Goal: Task Accomplishment & Management: Use online tool/utility

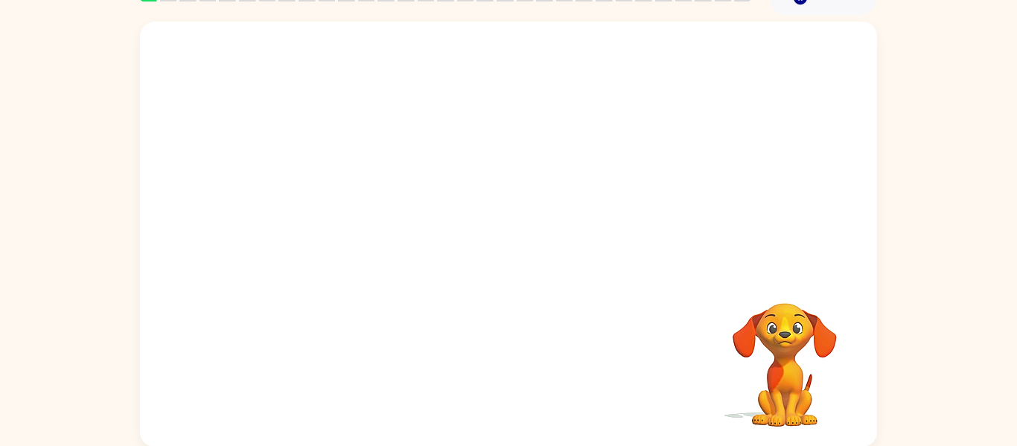
scroll to position [77, 0]
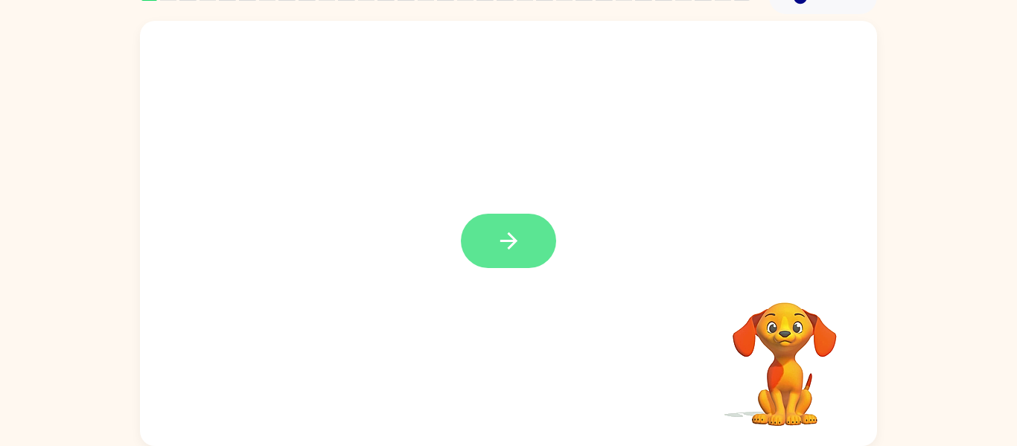
click at [518, 241] on icon "button" at bounding box center [509, 241] width 26 height 26
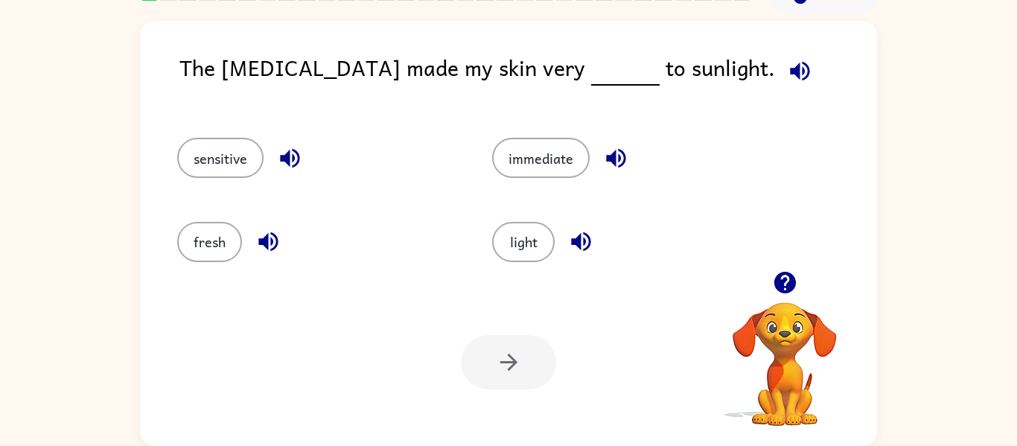
click at [790, 72] on icon "button" at bounding box center [799, 70] width 19 height 19
click at [576, 240] on icon "button" at bounding box center [580, 241] width 19 height 19
click at [527, 238] on button "light" at bounding box center [523, 242] width 63 height 40
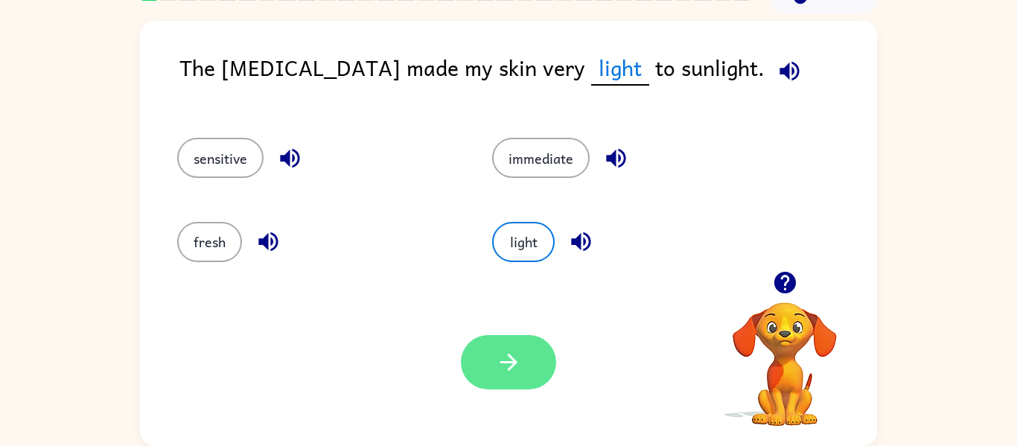
click at [504, 357] on icon "button" at bounding box center [509, 362] width 26 height 26
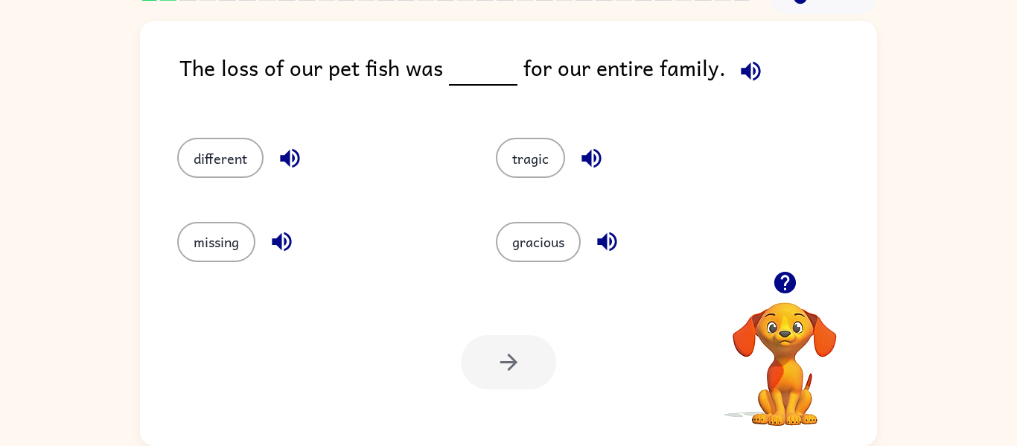
click at [745, 67] on icon "button" at bounding box center [751, 71] width 26 height 26
click at [282, 238] on icon "button" at bounding box center [281, 241] width 19 height 19
click at [294, 147] on icon "button" at bounding box center [290, 158] width 26 height 26
click at [592, 149] on icon "button" at bounding box center [592, 158] width 26 height 26
click at [608, 227] on button "button" at bounding box center [607, 242] width 38 height 38
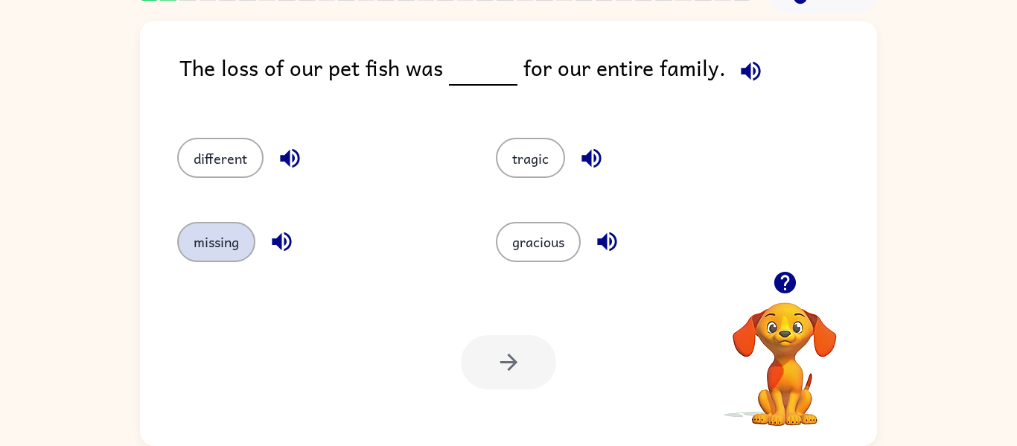
click at [225, 248] on button "missing" at bounding box center [216, 242] width 78 height 40
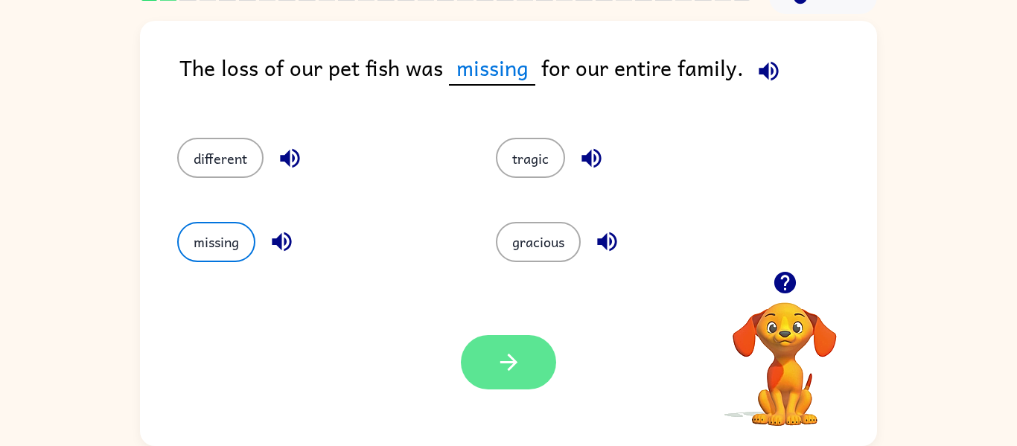
click at [494, 340] on button "button" at bounding box center [508, 362] width 95 height 54
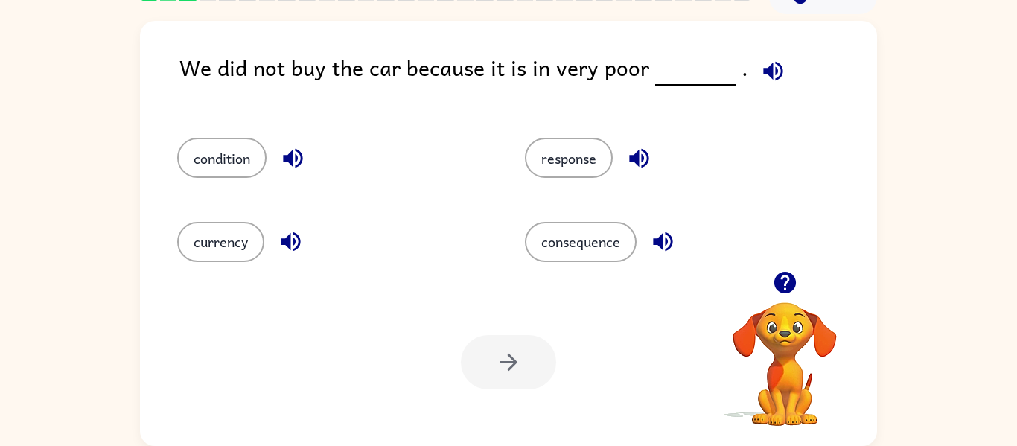
click at [761, 56] on button "button" at bounding box center [773, 71] width 38 height 38
click at [297, 237] on icon "button" at bounding box center [290, 241] width 19 height 19
click at [294, 153] on icon "button" at bounding box center [292, 158] width 19 height 19
click at [642, 157] on icon "button" at bounding box center [639, 158] width 26 height 26
click at [664, 235] on icon "button" at bounding box center [663, 242] width 26 height 26
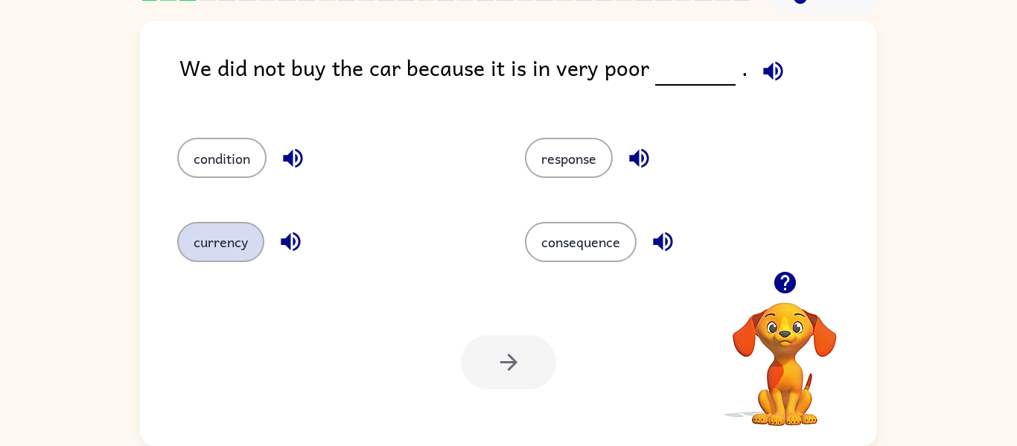
click at [242, 231] on button "currency" at bounding box center [220, 242] width 87 height 40
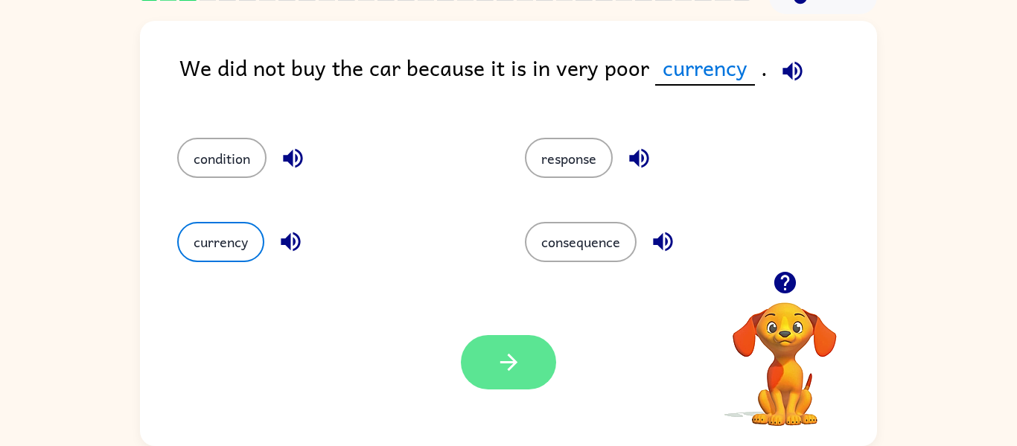
click at [520, 354] on icon "button" at bounding box center [509, 362] width 26 height 26
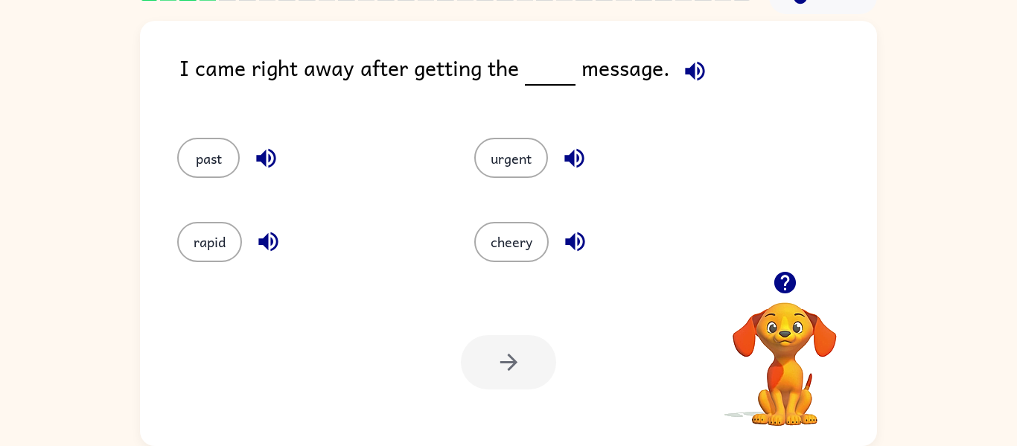
click at [686, 63] on icon "button" at bounding box center [695, 71] width 26 height 26
click at [266, 238] on icon "button" at bounding box center [267, 241] width 19 height 19
click at [573, 156] on icon "button" at bounding box center [573, 158] width 19 height 19
click at [577, 234] on icon "button" at bounding box center [575, 242] width 26 height 26
click at [264, 155] on icon "button" at bounding box center [265, 158] width 19 height 19
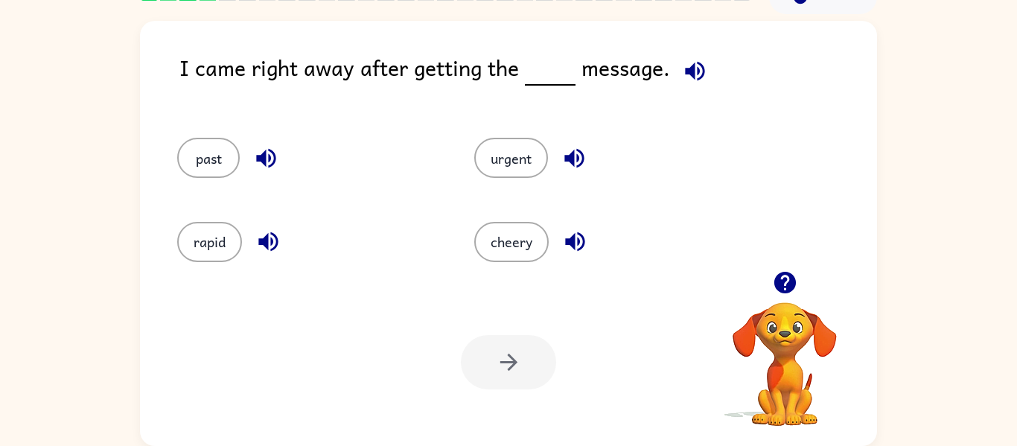
click at [262, 243] on icon "button" at bounding box center [267, 241] width 19 height 19
click at [207, 237] on button "rapid" at bounding box center [209, 242] width 65 height 40
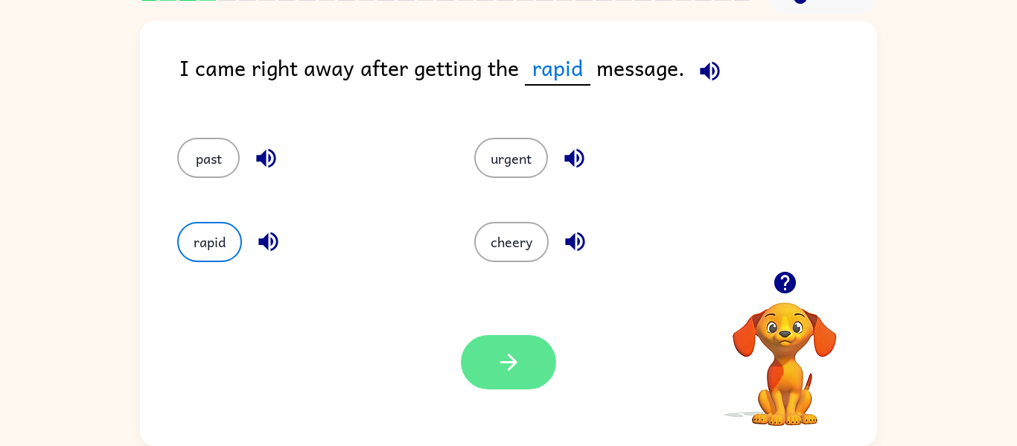
click at [506, 351] on icon "button" at bounding box center [509, 362] width 26 height 26
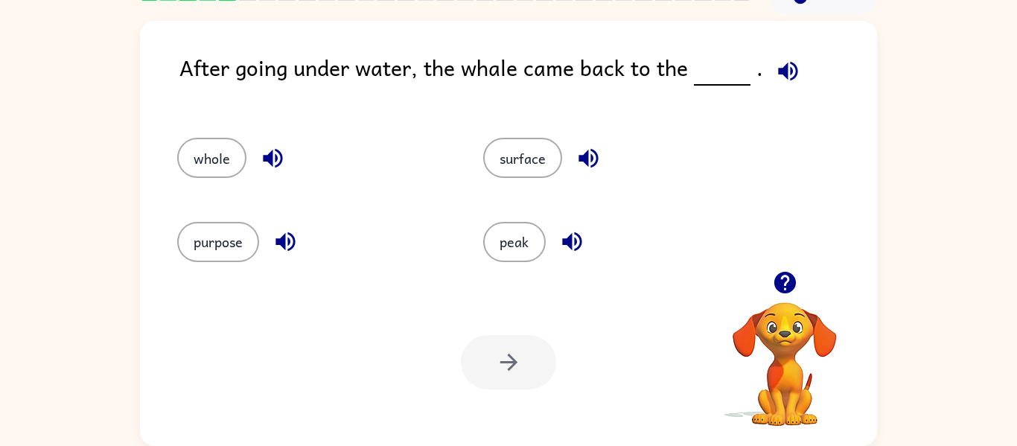
click at [792, 276] on icon "button" at bounding box center [785, 283] width 22 height 22
click at [784, 65] on icon "button" at bounding box center [788, 71] width 26 height 26
click at [273, 161] on icon "button" at bounding box center [273, 158] width 26 height 26
click at [293, 243] on icon "button" at bounding box center [286, 242] width 26 height 26
click at [585, 147] on icon "button" at bounding box center [589, 158] width 26 height 26
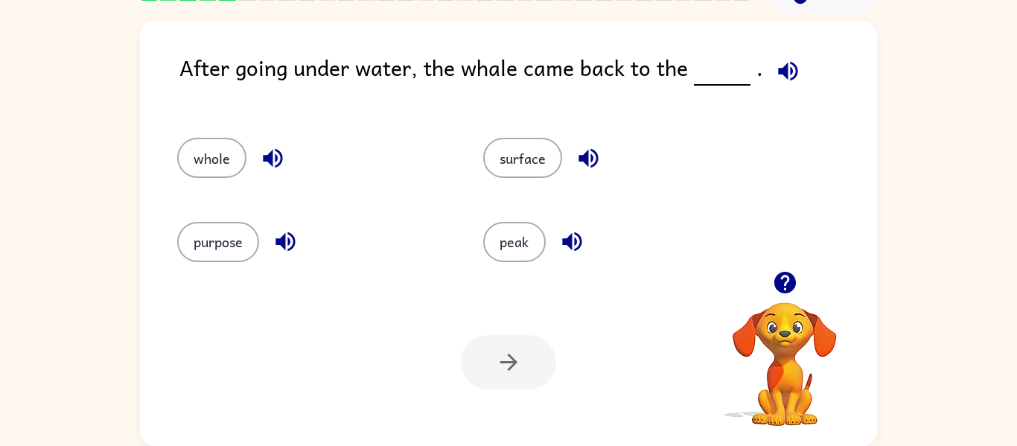
click at [576, 232] on icon "button" at bounding box center [571, 241] width 19 height 19
click at [527, 172] on button "surface" at bounding box center [522, 158] width 79 height 40
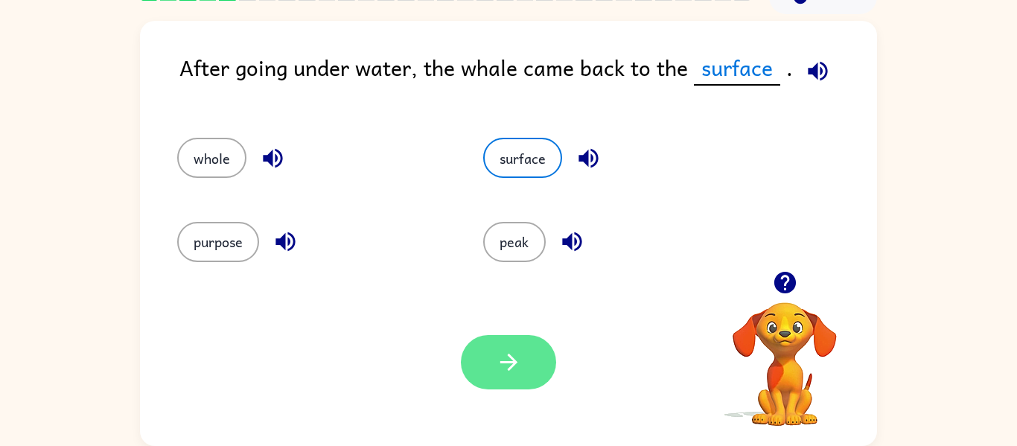
click at [500, 370] on icon "button" at bounding box center [509, 362] width 26 height 26
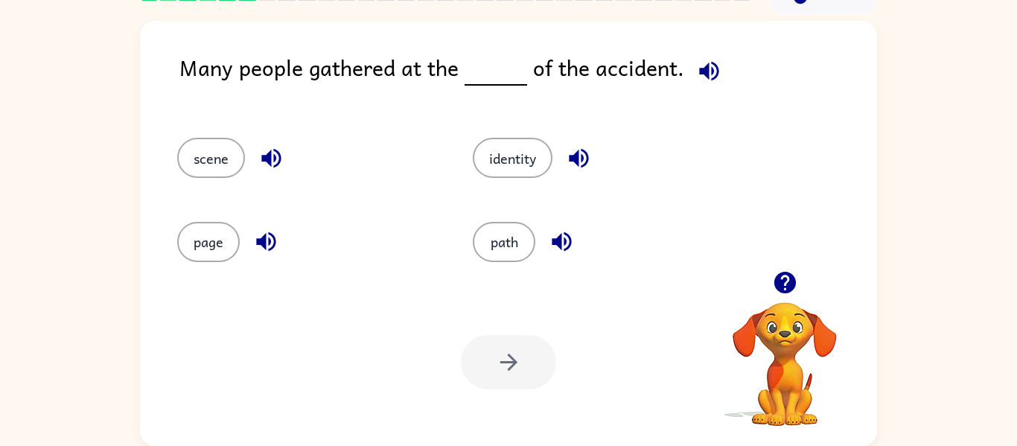
click at [272, 151] on icon "button" at bounding box center [271, 158] width 26 height 26
click at [261, 232] on icon "button" at bounding box center [266, 242] width 26 height 26
click at [582, 145] on icon "button" at bounding box center [579, 158] width 26 height 26
click at [566, 229] on icon "button" at bounding box center [562, 242] width 26 height 26
click at [436, 229] on div "page" at bounding box center [307, 242] width 261 height 40
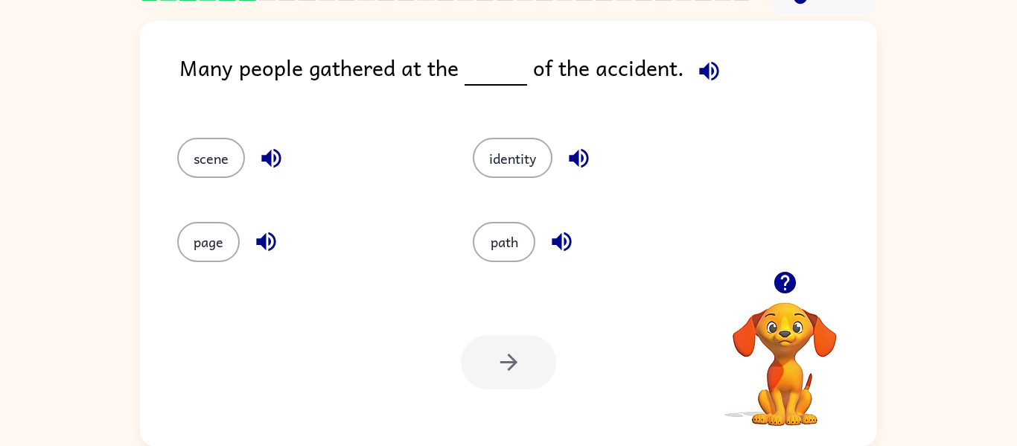
click at [556, 240] on icon "button" at bounding box center [561, 241] width 19 height 19
click at [520, 225] on button "path" at bounding box center [504, 242] width 63 height 40
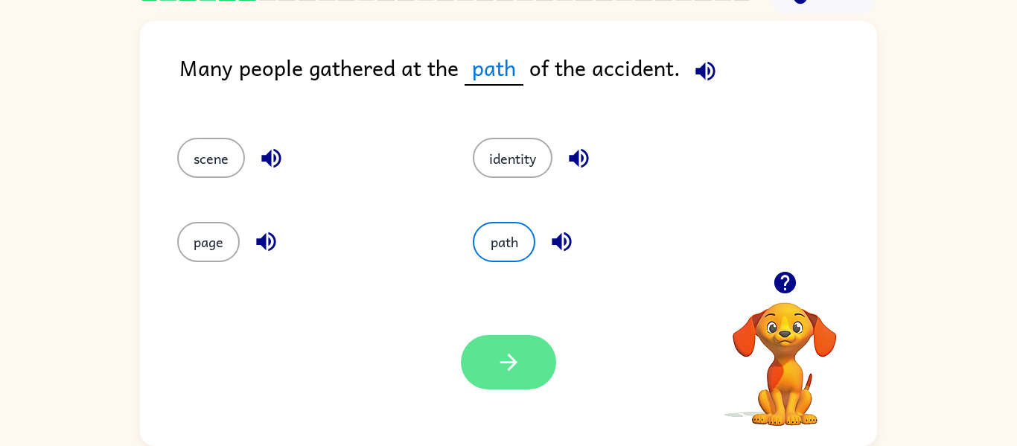
click at [497, 360] on icon "button" at bounding box center [509, 362] width 26 height 26
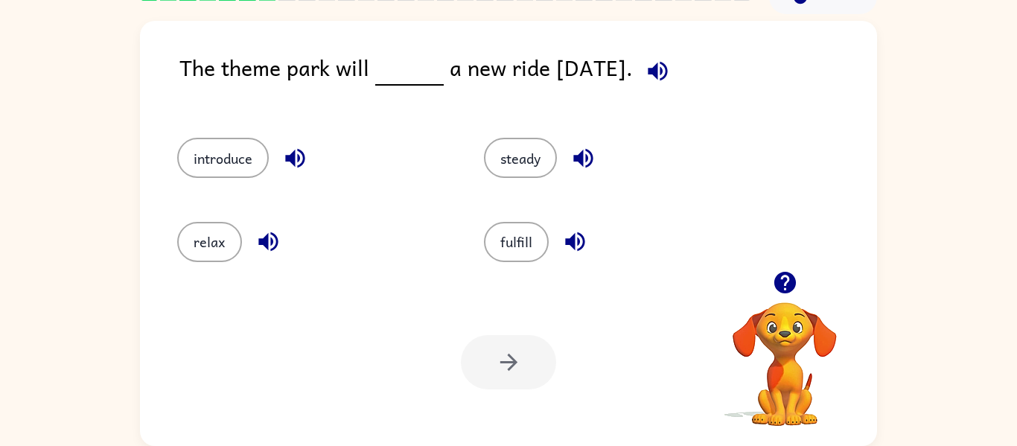
click at [667, 69] on icon "button" at bounding box center [657, 70] width 19 height 19
click at [252, 235] on button "button" at bounding box center [268, 242] width 38 height 38
click at [584, 148] on icon "button" at bounding box center [583, 158] width 26 height 26
click at [579, 240] on icon "button" at bounding box center [574, 241] width 19 height 19
click at [299, 153] on icon "button" at bounding box center [295, 158] width 26 height 26
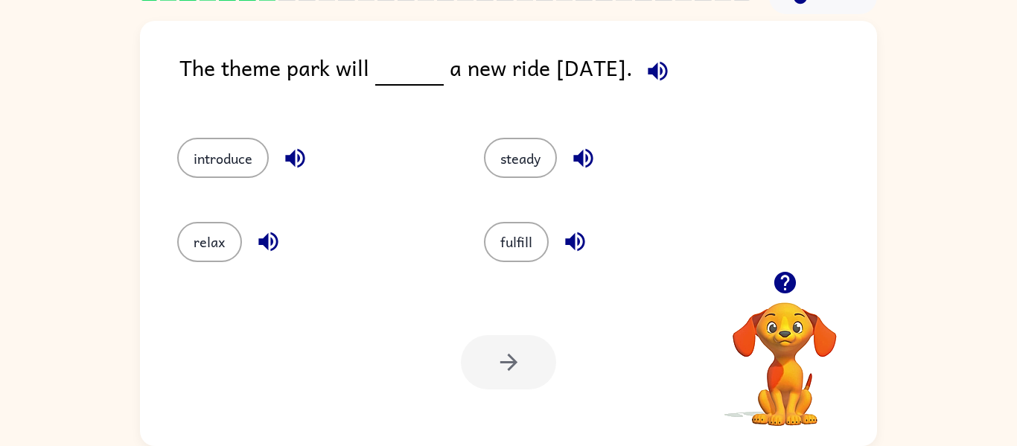
click at [299, 150] on icon "button" at bounding box center [294, 158] width 19 height 19
click at [238, 151] on button "introduce" at bounding box center [223, 158] width 92 height 40
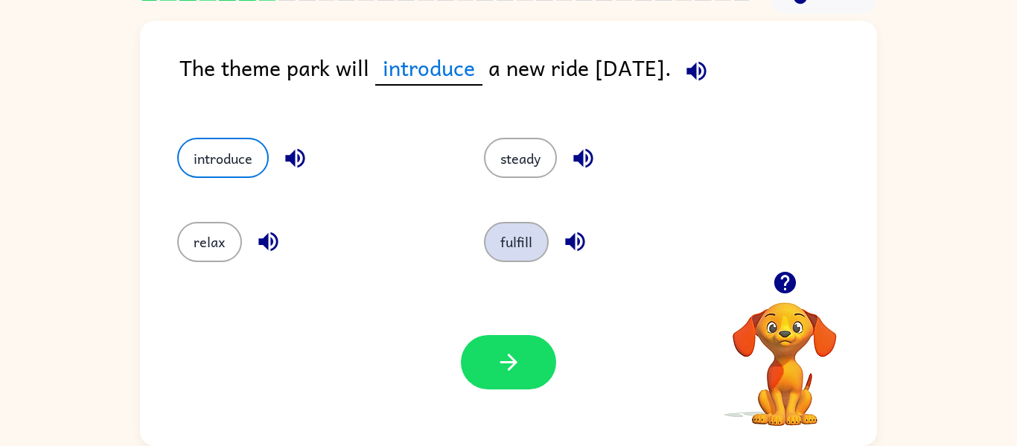
click at [511, 252] on button "fulfill" at bounding box center [516, 242] width 65 height 40
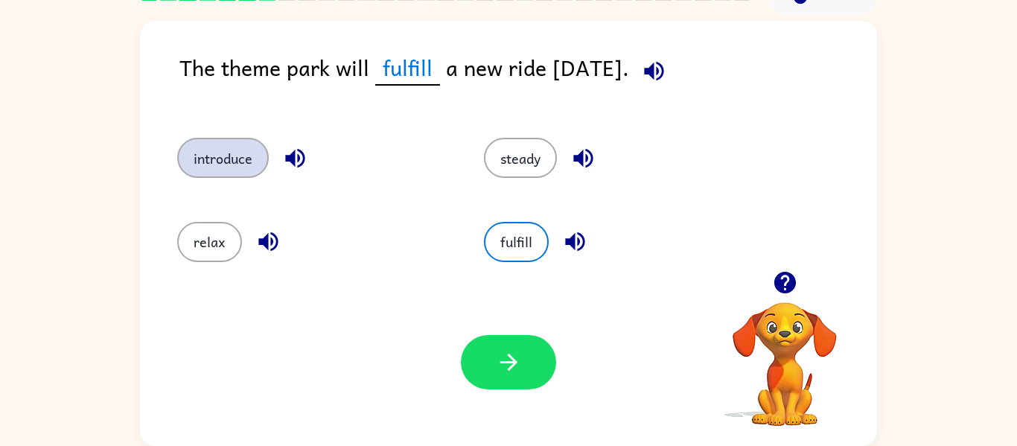
click at [240, 156] on button "introduce" at bounding box center [223, 158] width 92 height 40
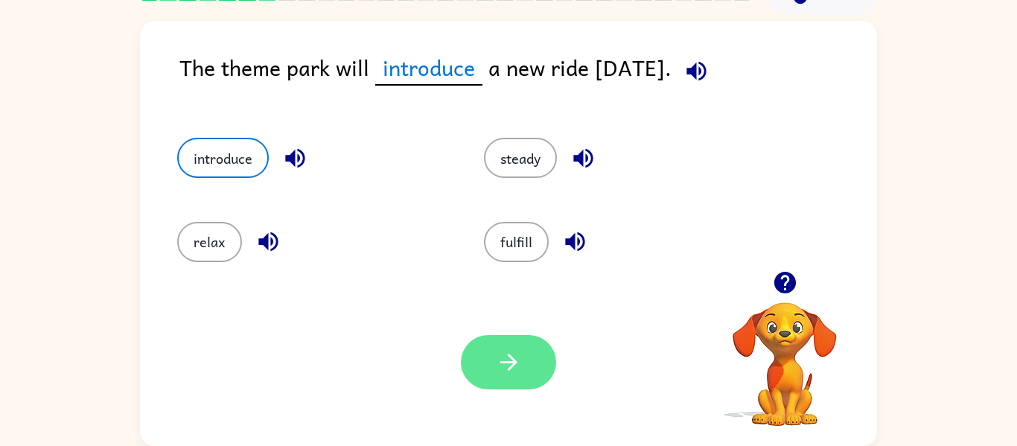
click at [506, 358] on icon "button" at bounding box center [509, 362] width 26 height 26
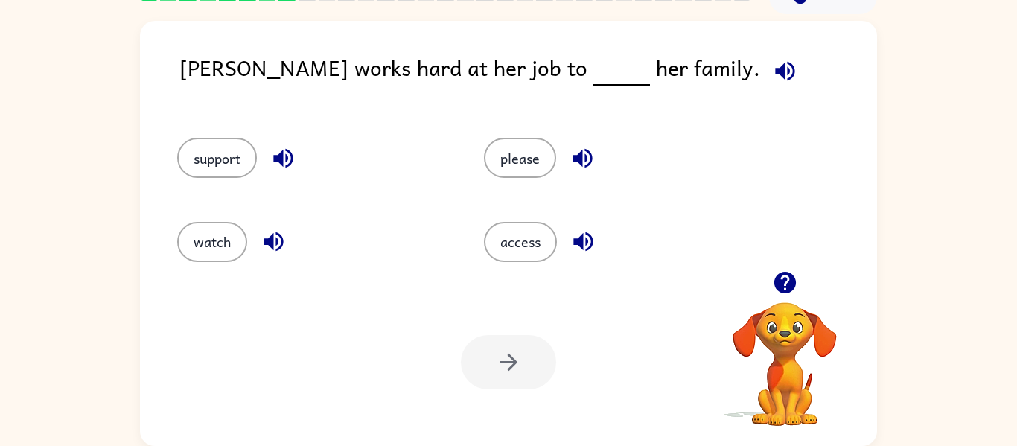
click at [772, 60] on icon "button" at bounding box center [785, 71] width 26 height 26
click at [279, 160] on icon "button" at bounding box center [282, 158] width 19 height 19
click at [263, 232] on icon "button" at bounding box center [274, 242] width 26 height 26
click at [588, 154] on icon "button" at bounding box center [583, 158] width 26 height 26
click at [591, 229] on icon "button" at bounding box center [583, 242] width 26 height 26
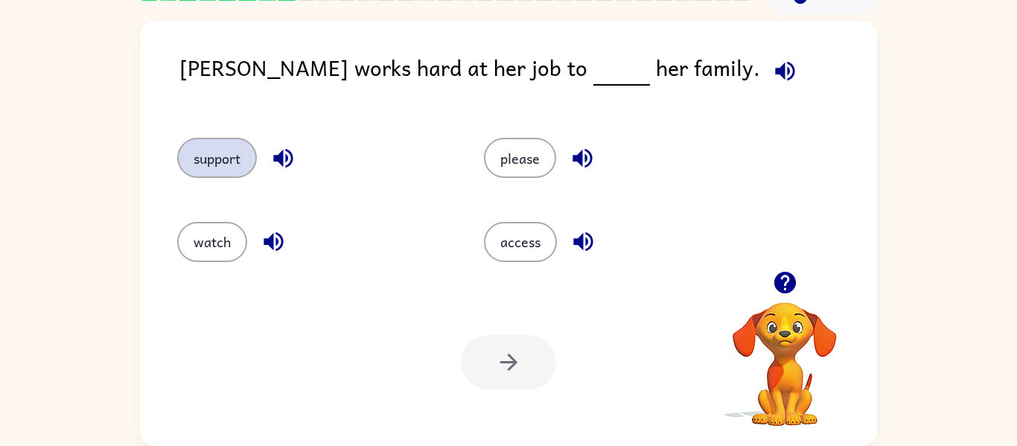
click at [238, 156] on button "support" at bounding box center [217, 158] width 80 height 40
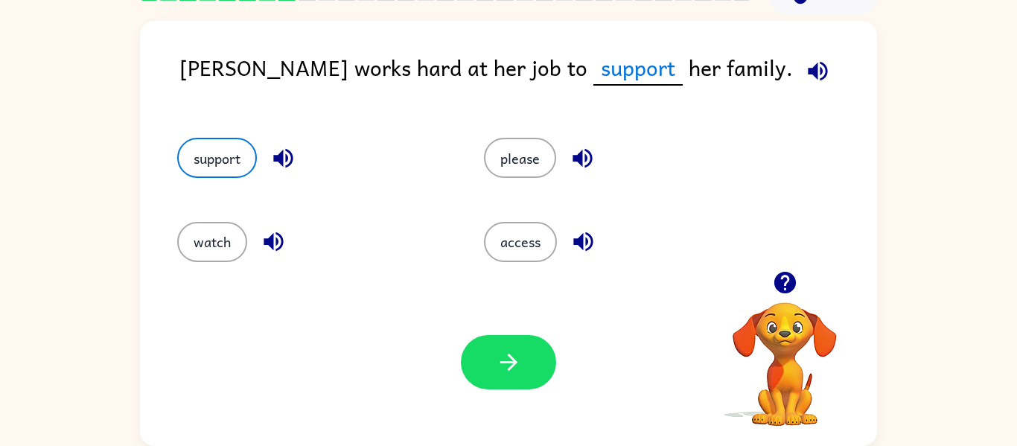
click at [480, 330] on div "Your browser must support playing .mp4 files to use Literably. Please try using…" at bounding box center [508, 362] width 737 height 168
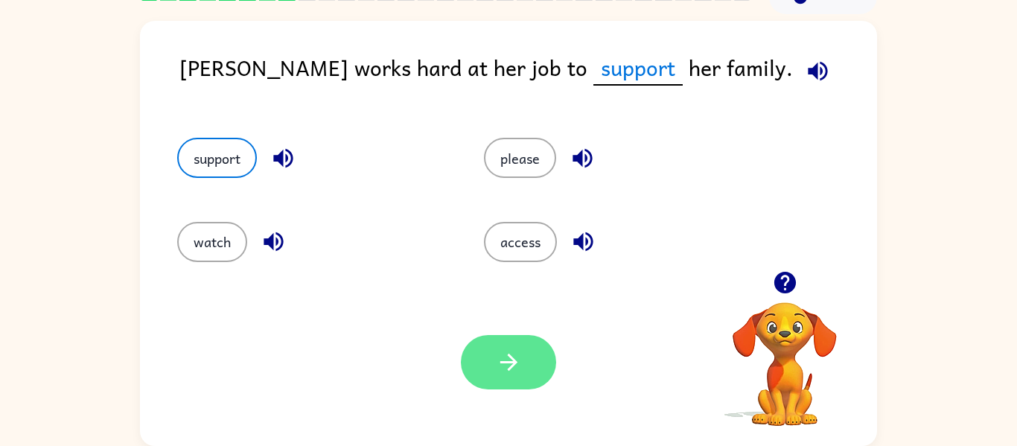
click at [505, 360] on icon "button" at bounding box center [509, 362] width 26 height 26
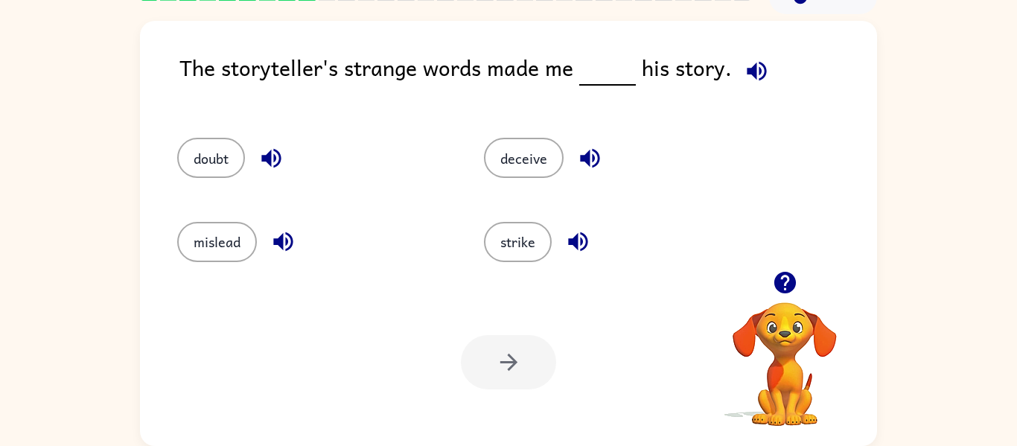
click at [265, 153] on icon "button" at bounding box center [271, 158] width 26 height 26
click at [283, 245] on icon "button" at bounding box center [282, 241] width 19 height 19
click at [591, 156] on icon "button" at bounding box center [590, 158] width 26 height 26
click at [588, 231] on icon "button" at bounding box center [578, 242] width 26 height 26
click at [758, 71] on icon "button" at bounding box center [757, 71] width 26 height 26
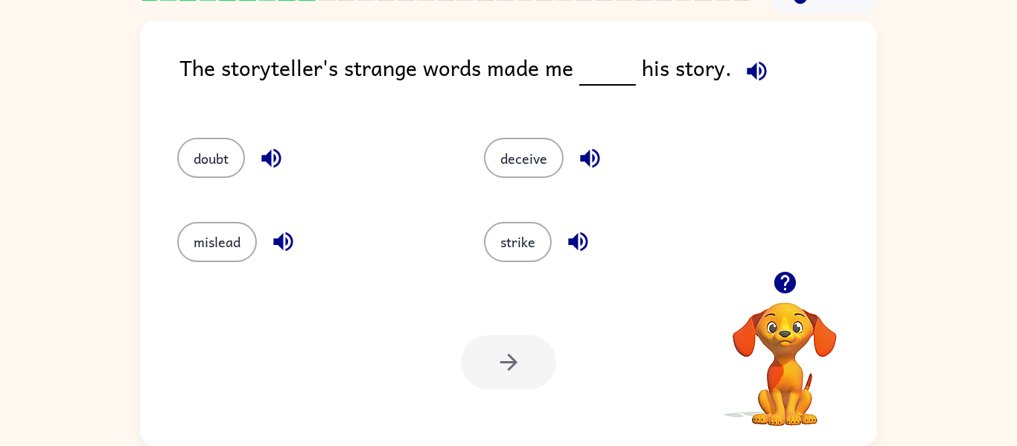
click at [579, 149] on icon "button" at bounding box center [590, 158] width 26 height 26
click at [584, 238] on icon "button" at bounding box center [578, 242] width 26 height 26
click at [285, 227] on button "button" at bounding box center [283, 242] width 38 height 38
click at [270, 161] on icon "button" at bounding box center [270, 158] width 19 height 19
click at [200, 150] on button "doubt" at bounding box center [211, 158] width 68 height 40
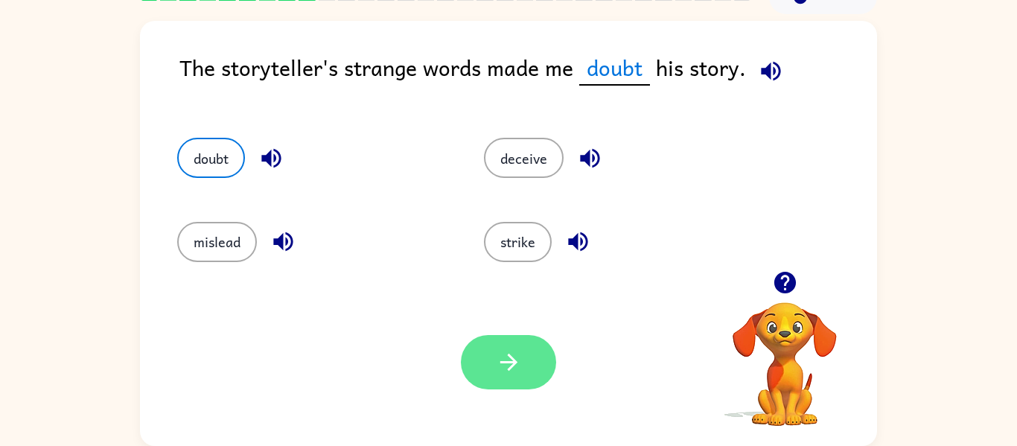
click at [483, 346] on button "button" at bounding box center [508, 362] width 95 height 54
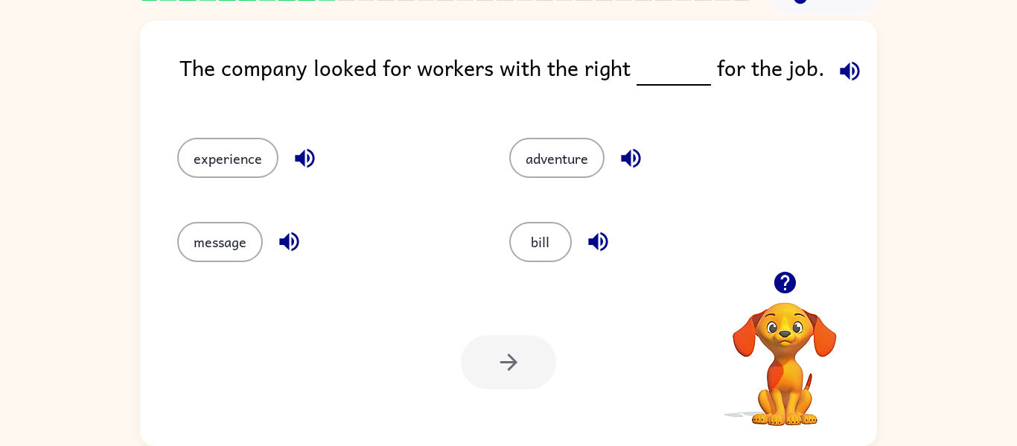
click at [839, 61] on icon "button" at bounding box center [850, 71] width 26 height 26
click at [305, 157] on icon "button" at bounding box center [305, 158] width 26 height 26
click at [286, 232] on icon "button" at bounding box center [289, 242] width 26 height 26
click at [630, 154] on icon "button" at bounding box center [630, 158] width 19 height 19
click at [597, 236] on icon "button" at bounding box center [597, 241] width 19 height 19
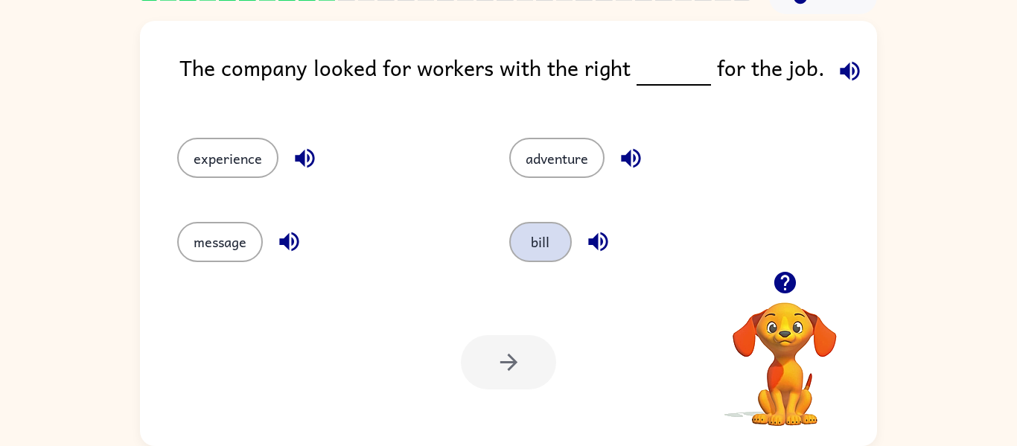
click at [541, 243] on button "bill" at bounding box center [540, 242] width 63 height 40
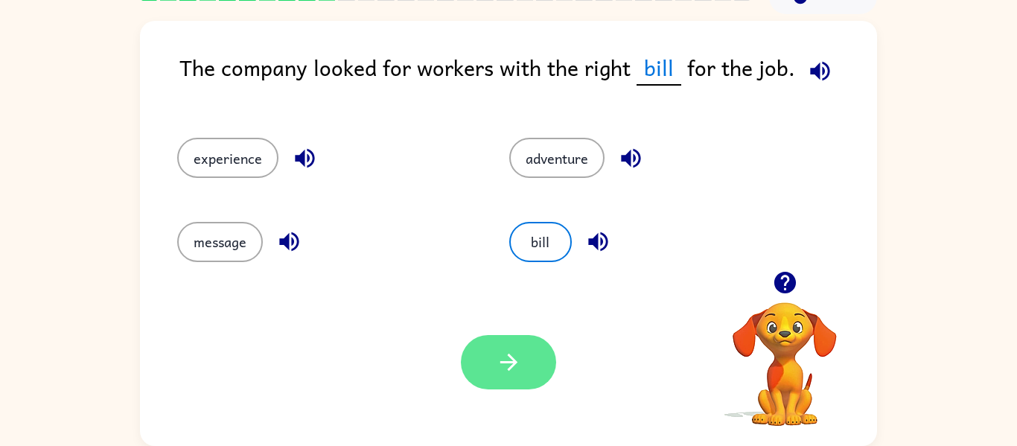
click at [509, 361] on icon "button" at bounding box center [509, 362] width 26 height 26
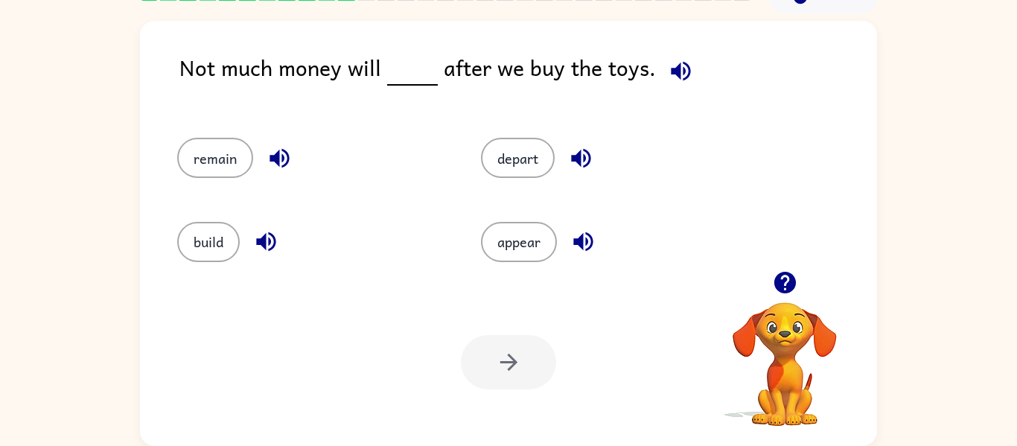
click at [280, 144] on button "button" at bounding box center [280, 158] width 38 height 38
click at [274, 232] on icon "button" at bounding box center [266, 242] width 26 height 26
click at [577, 151] on icon "button" at bounding box center [581, 158] width 26 height 26
click at [589, 246] on icon "button" at bounding box center [583, 242] width 26 height 26
click at [207, 144] on button "remain" at bounding box center [215, 158] width 76 height 40
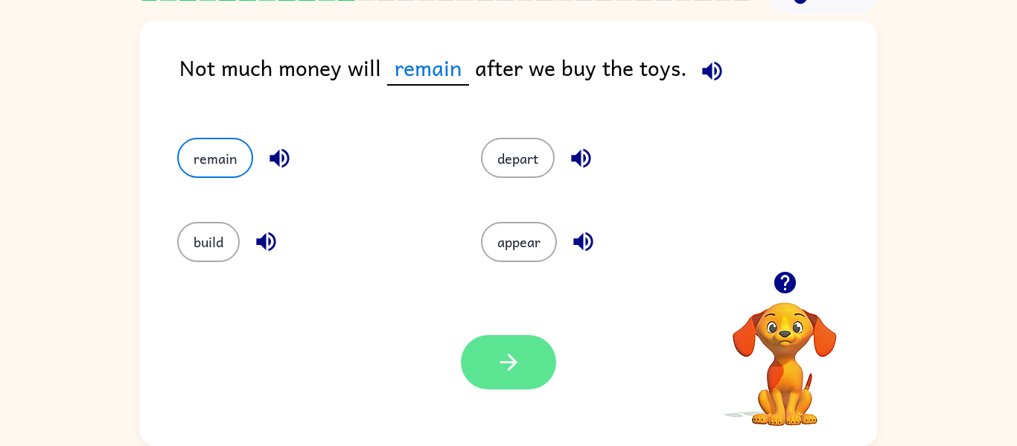
click at [515, 362] on icon "button" at bounding box center [508, 362] width 17 height 17
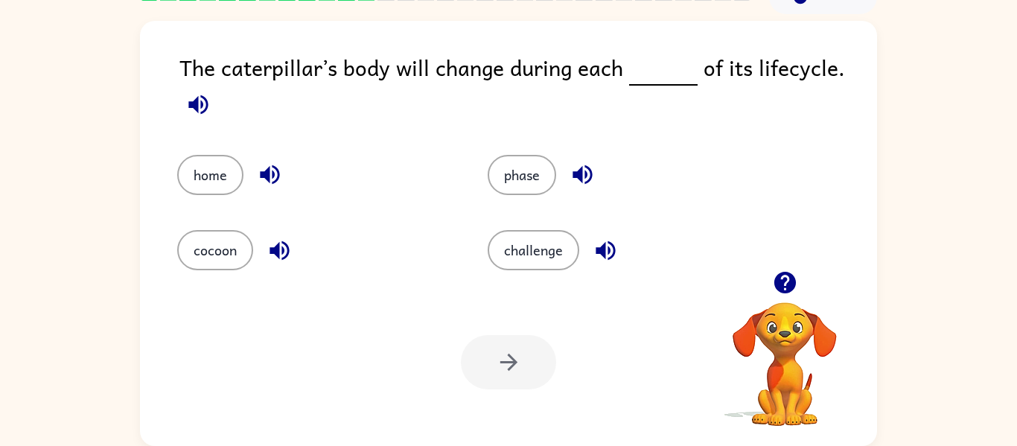
click at [193, 100] on icon "button" at bounding box center [198, 105] width 26 height 26
click at [197, 247] on button "cocoon" at bounding box center [215, 250] width 76 height 40
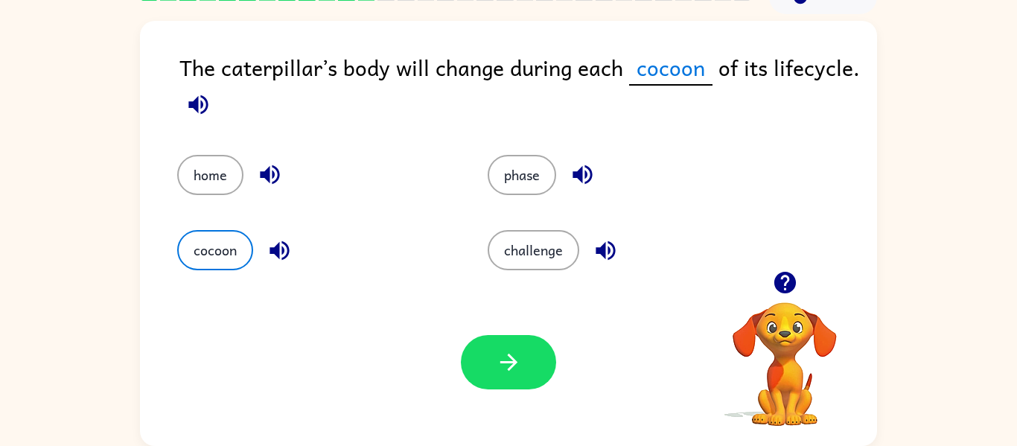
click at [284, 241] on icon "button" at bounding box center [280, 251] width 26 height 26
click at [483, 363] on button "button" at bounding box center [508, 362] width 95 height 54
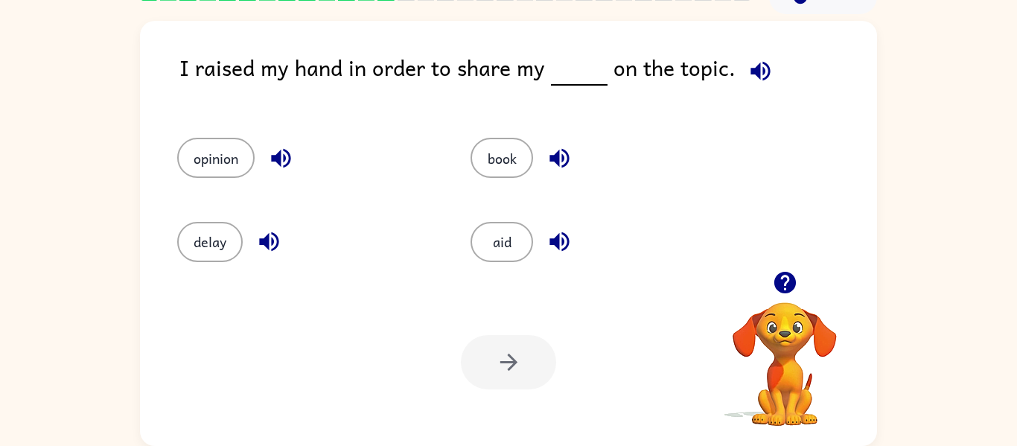
click at [754, 67] on icon "button" at bounding box center [761, 71] width 26 height 26
click at [279, 162] on icon "button" at bounding box center [280, 158] width 19 height 19
click at [274, 245] on icon "button" at bounding box center [269, 242] width 26 height 26
click at [558, 152] on icon "button" at bounding box center [559, 158] width 19 height 19
click at [561, 258] on button "button" at bounding box center [560, 242] width 38 height 38
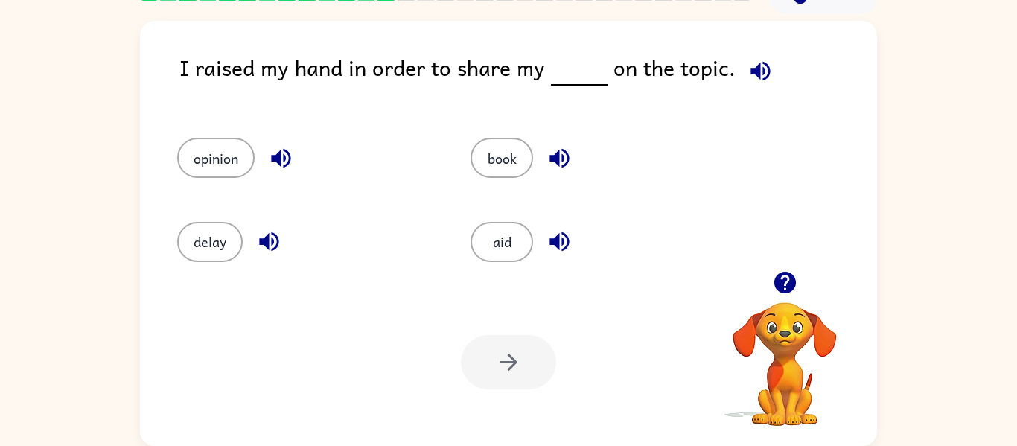
click at [283, 153] on icon "button" at bounding box center [281, 158] width 26 height 26
click at [222, 159] on button "opinion" at bounding box center [215, 158] width 77 height 40
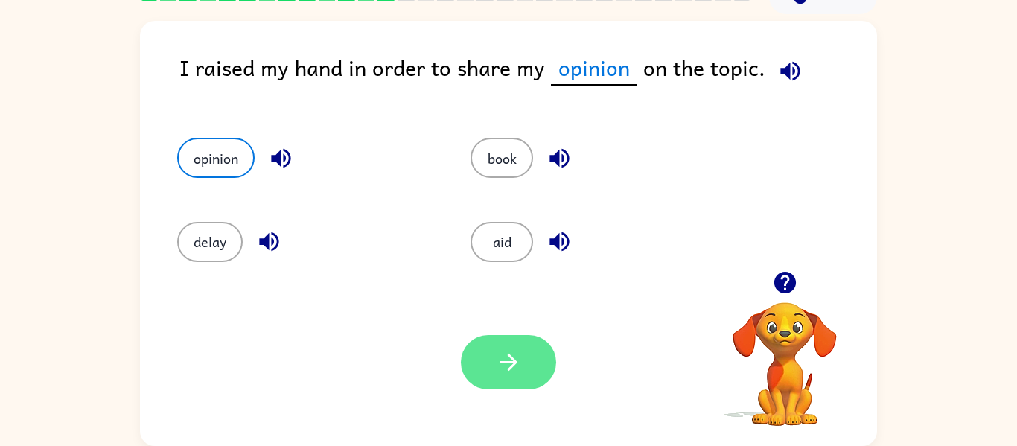
click at [491, 338] on button "button" at bounding box center [508, 362] width 95 height 54
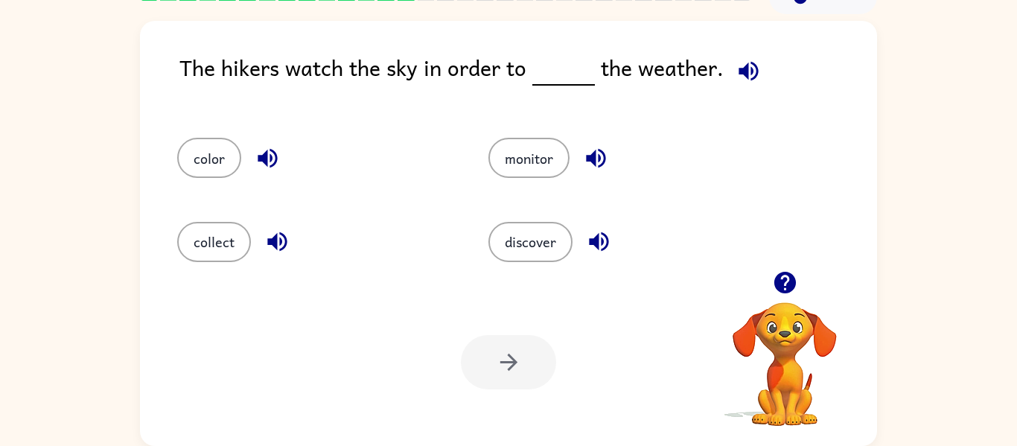
click at [744, 65] on icon "button" at bounding box center [749, 71] width 26 height 26
click at [270, 156] on icon "button" at bounding box center [267, 158] width 19 height 19
click at [273, 241] on icon "button" at bounding box center [276, 241] width 19 height 19
click at [593, 149] on icon "button" at bounding box center [596, 158] width 26 height 26
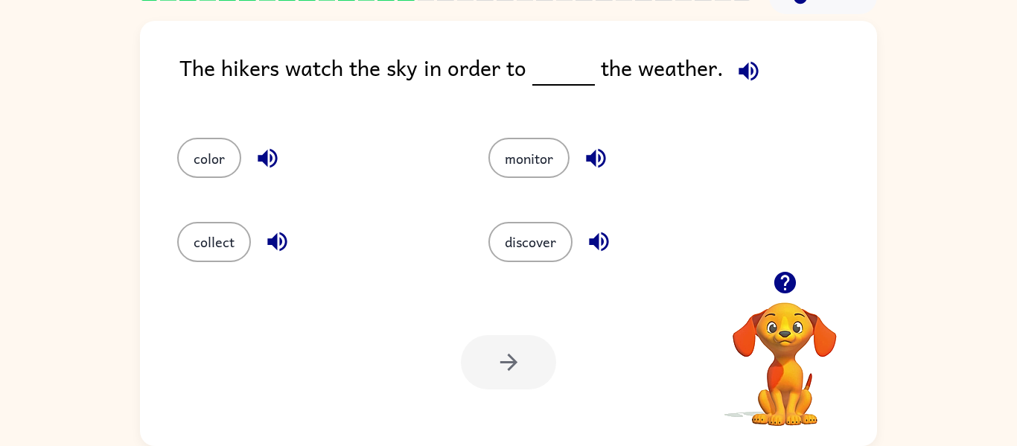
click at [597, 232] on icon "button" at bounding box center [599, 242] width 26 height 26
click at [560, 235] on button "discover" at bounding box center [530, 242] width 84 height 40
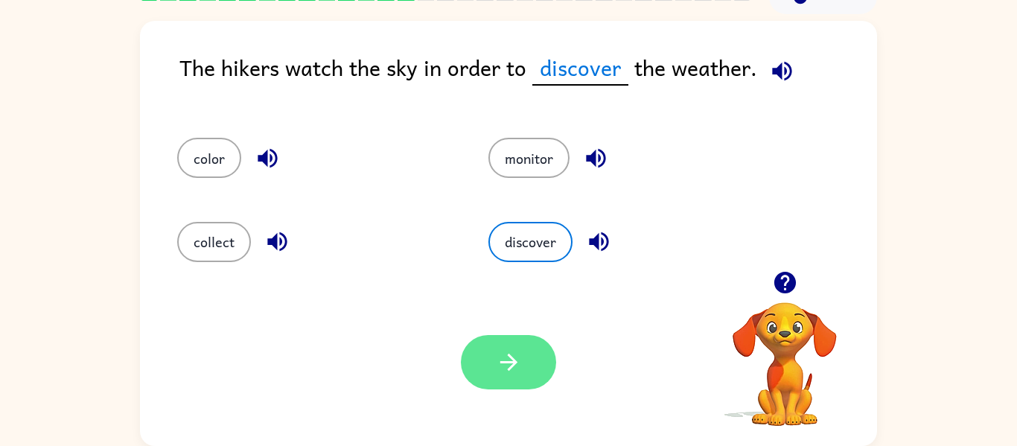
click at [526, 363] on button "button" at bounding box center [508, 362] width 95 height 54
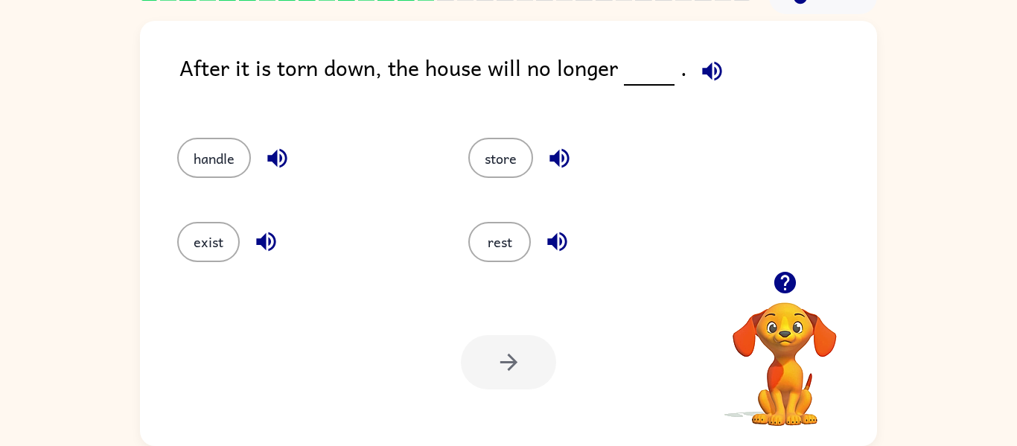
click at [273, 158] on icon "button" at bounding box center [276, 158] width 19 height 19
click at [270, 231] on icon "button" at bounding box center [266, 242] width 26 height 26
click at [557, 152] on icon "button" at bounding box center [560, 158] width 26 height 26
click at [556, 230] on icon "button" at bounding box center [557, 242] width 26 height 26
click at [207, 246] on button "exist" at bounding box center [208, 242] width 63 height 40
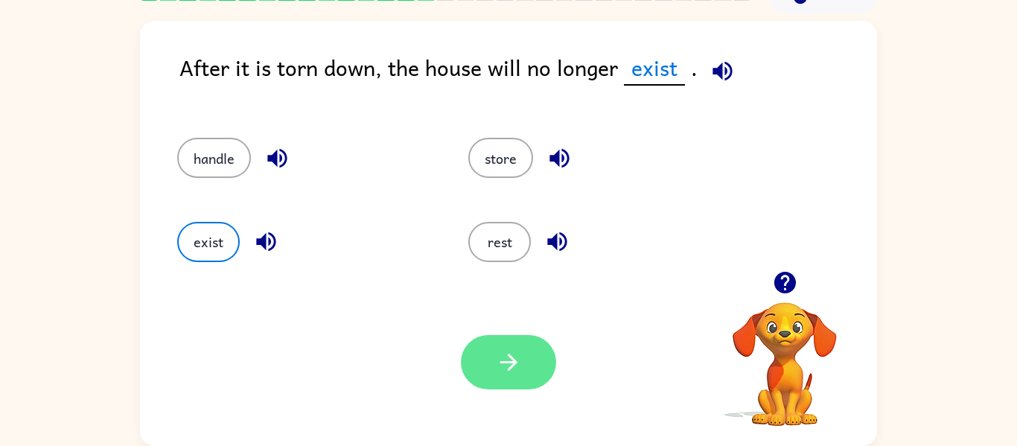
click at [492, 363] on button "button" at bounding box center [508, 362] width 95 height 54
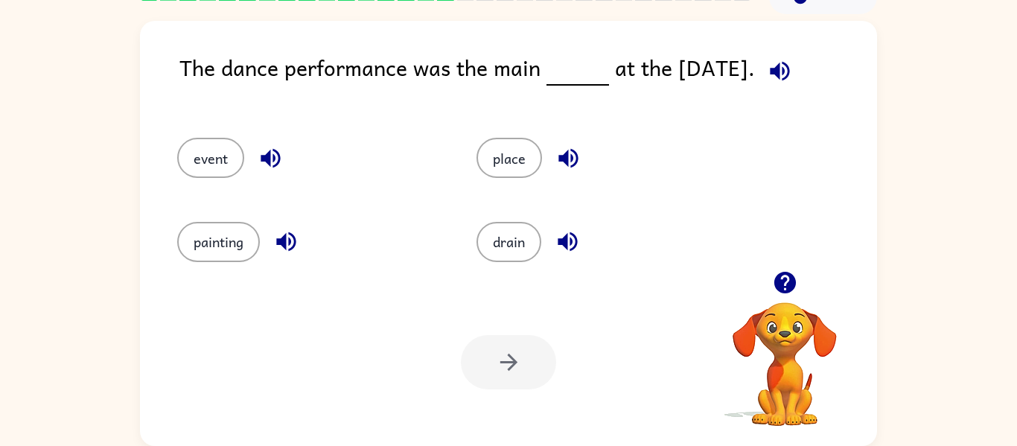
click at [780, 62] on icon "button" at bounding box center [780, 71] width 26 height 26
click at [561, 150] on icon "button" at bounding box center [568, 158] width 26 height 26
click at [570, 240] on icon "button" at bounding box center [568, 242] width 26 height 26
click at [270, 159] on icon "button" at bounding box center [270, 158] width 19 height 19
click at [282, 241] on icon "button" at bounding box center [285, 241] width 19 height 19
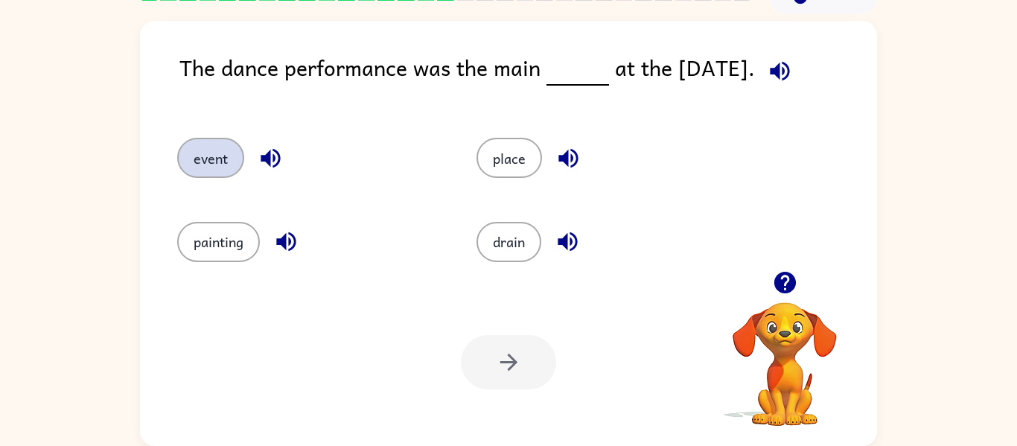
click at [230, 169] on button "event" at bounding box center [210, 158] width 67 height 40
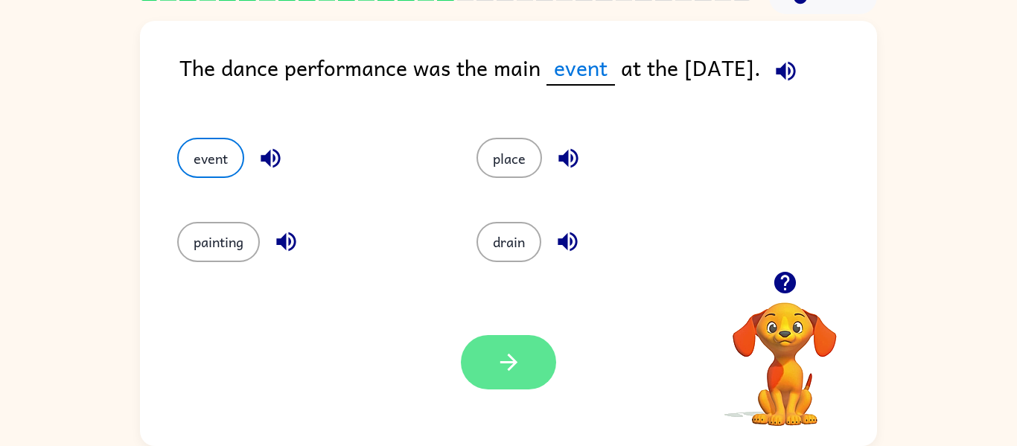
click at [489, 340] on button "button" at bounding box center [508, 362] width 95 height 54
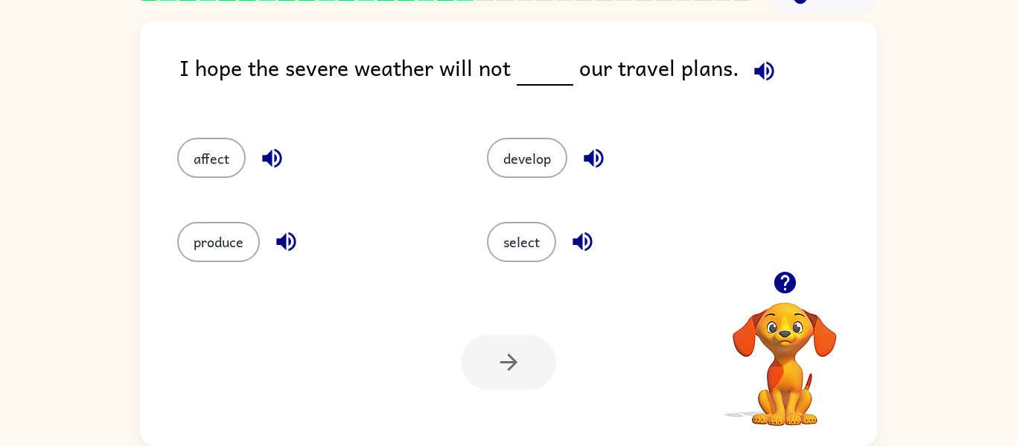
click at [756, 71] on icon "button" at bounding box center [763, 70] width 19 height 19
click at [284, 232] on icon "button" at bounding box center [286, 242] width 26 height 26
click at [600, 148] on icon "button" at bounding box center [594, 158] width 26 height 26
click at [586, 230] on icon "button" at bounding box center [583, 242] width 26 height 26
click at [264, 152] on icon "button" at bounding box center [272, 158] width 26 height 26
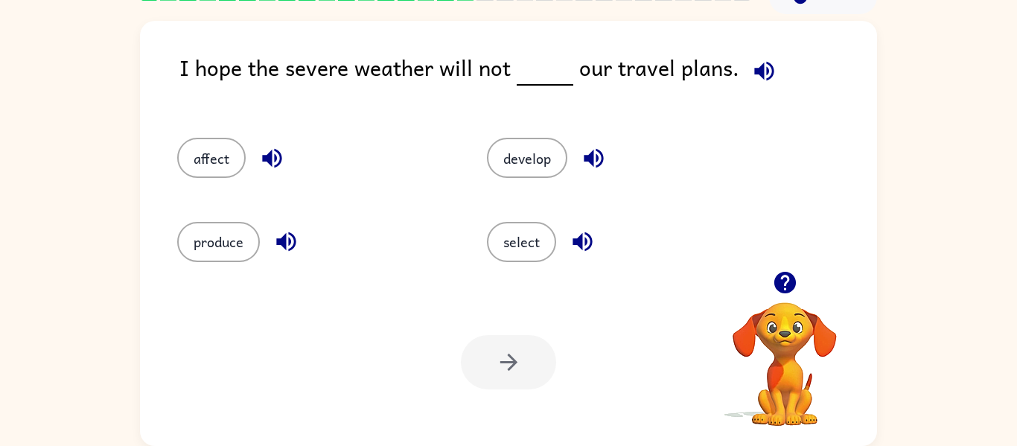
click at [592, 158] on icon "button" at bounding box center [593, 158] width 19 height 19
click at [533, 152] on button "develop" at bounding box center [527, 158] width 80 height 40
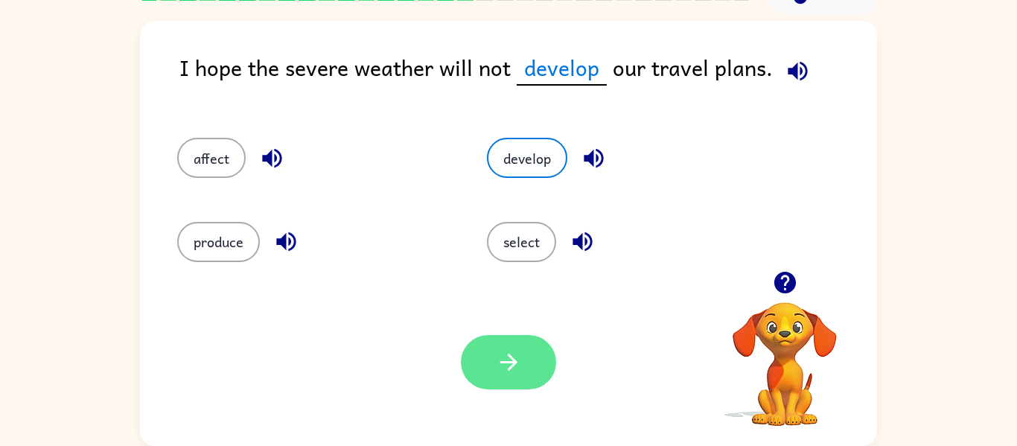
click at [479, 371] on button "button" at bounding box center [508, 362] width 95 height 54
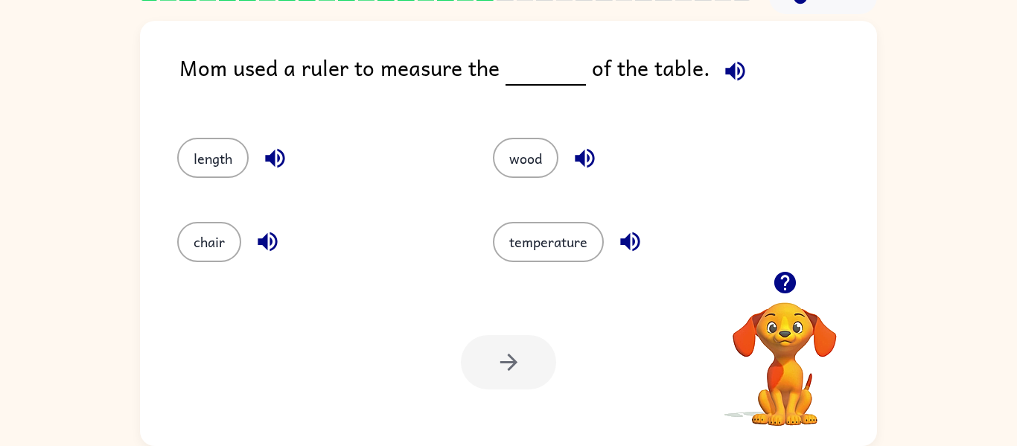
click at [730, 74] on icon "button" at bounding box center [734, 70] width 19 height 19
click at [271, 149] on icon "button" at bounding box center [275, 158] width 26 height 26
click at [270, 232] on icon "button" at bounding box center [268, 242] width 26 height 26
click at [583, 155] on icon "button" at bounding box center [584, 158] width 19 height 19
click at [631, 232] on icon "button" at bounding box center [630, 242] width 26 height 26
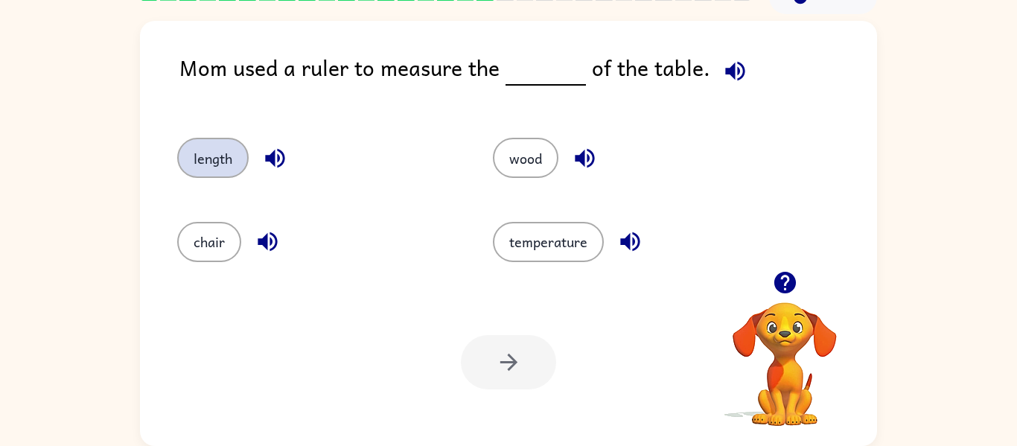
click at [225, 144] on button "length" at bounding box center [212, 158] width 71 height 40
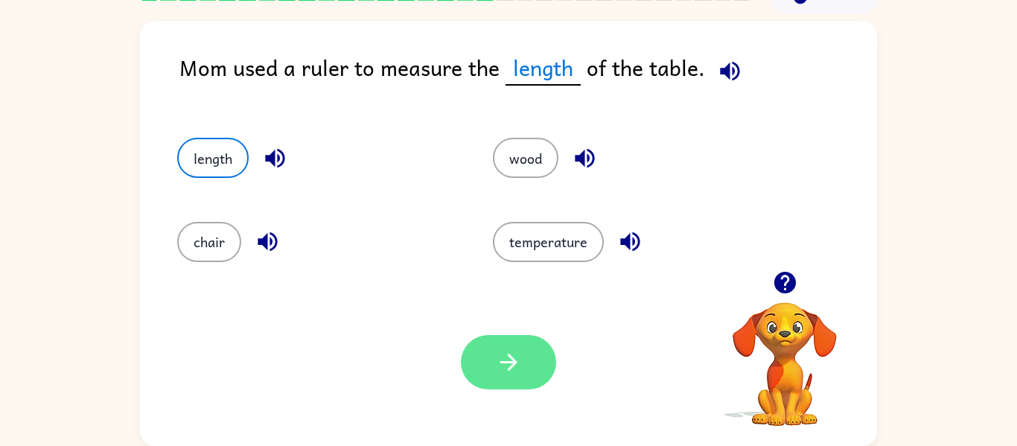
click at [480, 340] on button "button" at bounding box center [508, 362] width 95 height 54
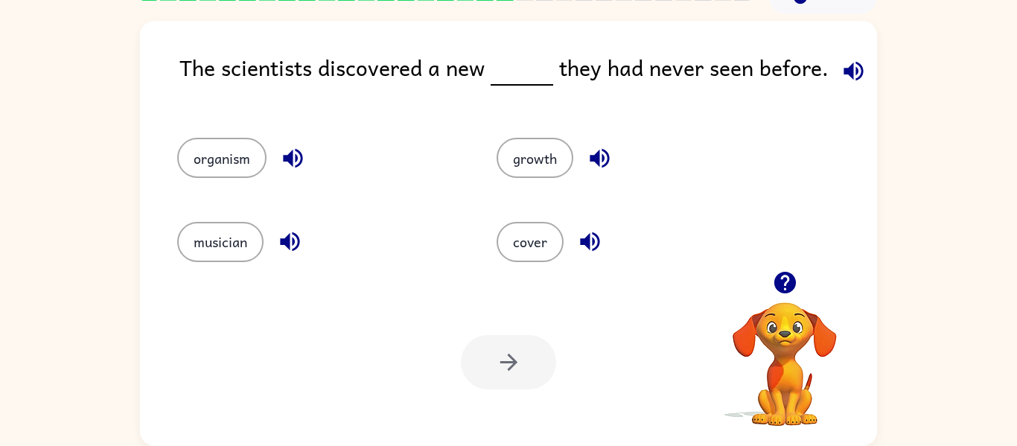
click at [847, 69] on icon "button" at bounding box center [854, 71] width 26 height 26
click at [293, 147] on icon "button" at bounding box center [293, 158] width 26 height 26
click at [289, 241] on icon "button" at bounding box center [289, 241] width 19 height 19
click at [596, 153] on icon "button" at bounding box center [599, 158] width 19 height 19
click at [590, 240] on icon "button" at bounding box center [590, 242] width 26 height 26
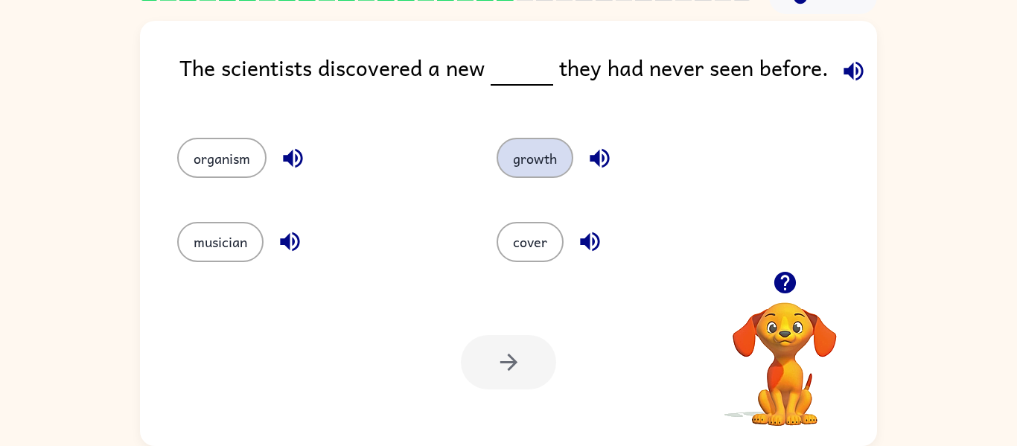
click at [518, 154] on button "growth" at bounding box center [535, 158] width 77 height 40
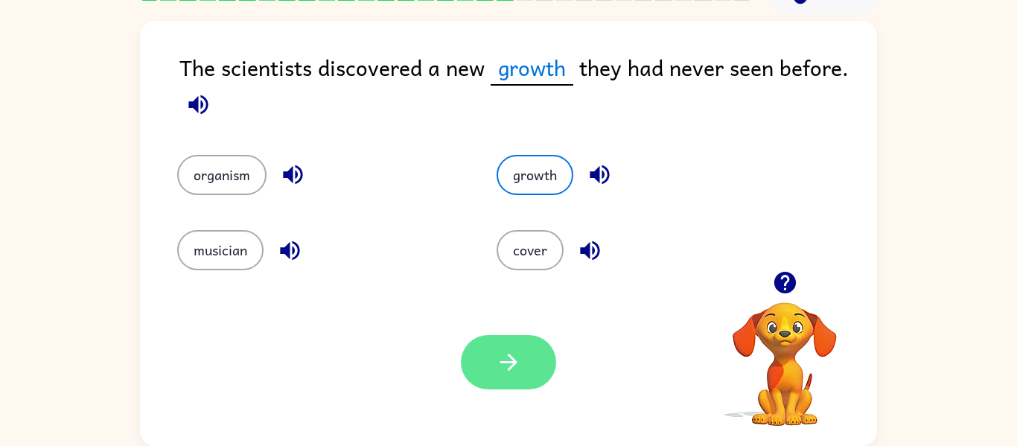
click at [499, 369] on icon "button" at bounding box center [509, 362] width 26 height 26
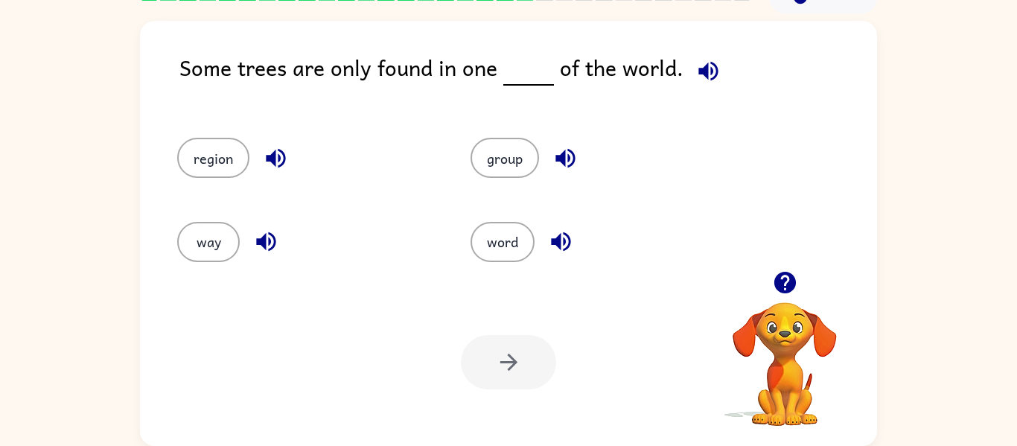
click at [698, 71] on icon "button" at bounding box center [707, 70] width 19 height 19
click at [279, 147] on icon "button" at bounding box center [276, 158] width 26 height 26
click at [265, 232] on icon "button" at bounding box center [266, 242] width 26 height 26
click at [559, 158] on icon "button" at bounding box center [564, 158] width 19 height 19
click at [562, 234] on icon "button" at bounding box center [561, 242] width 26 height 26
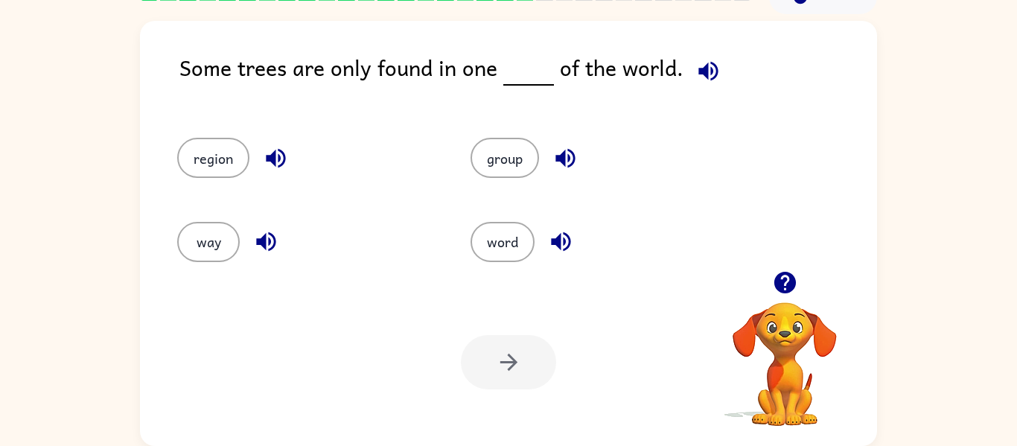
click at [701, 60] on icon "button" at bounding box center [708, 71] width 26 height 26
click at [267, 151] on icon "button" at bounding box center [276, 158] width 26 height 26
click at [267, 233] on icon "button" at bounding box center [266, 242] width 26 height 26
click at [550, 154] on button "button" at bounding box center [566, 158] width 38 height 38
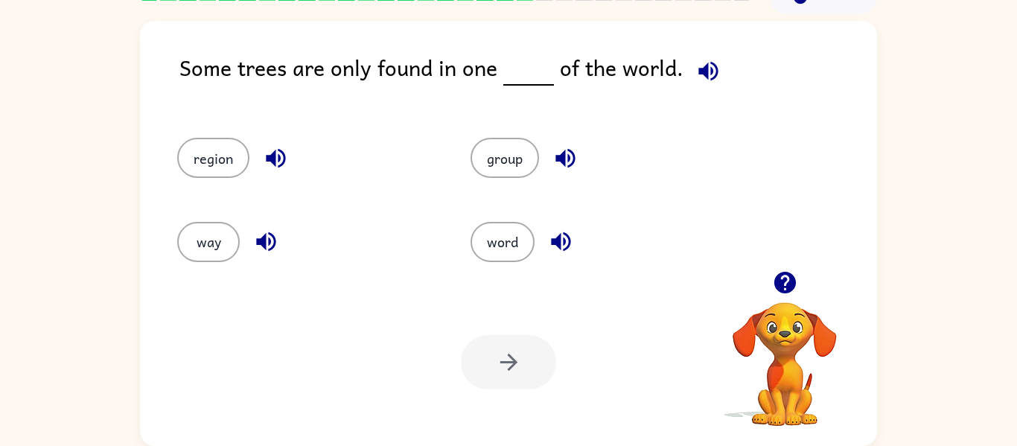
click at [559, 239] on icon "button" at bounding box center [560, 241] width 19 height 19
click at [562, 159] on icon "button" at bounding box center [564, 158] width 19 height 19
click at [284, 152] on icon "button" at bounding box center [276, 158] width 26 height 26
click at [264, 230] on icon "button" at bounding box center [266, 242] width 26 height 26
click at [206, 237] on button "way" at bounding box center [208, 242] width 63 height 40
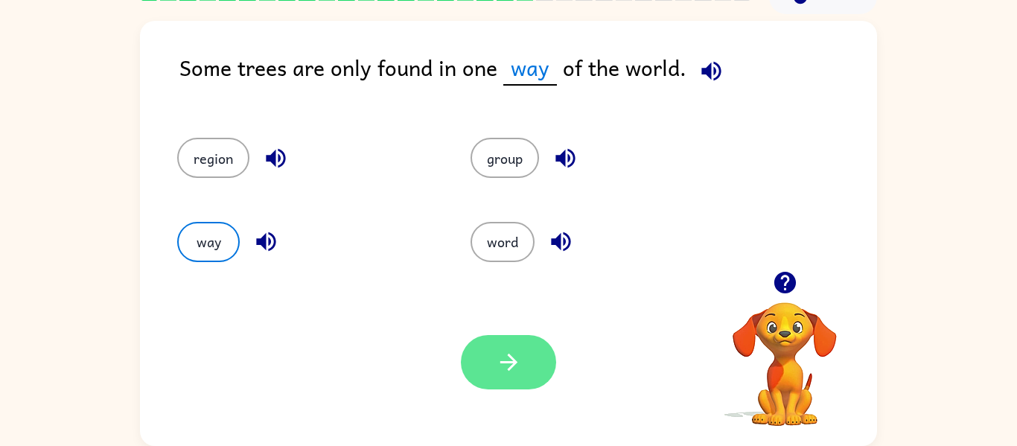
click at [503, 375] on button "button" at bounding box center [508, 362] width 95 height 54
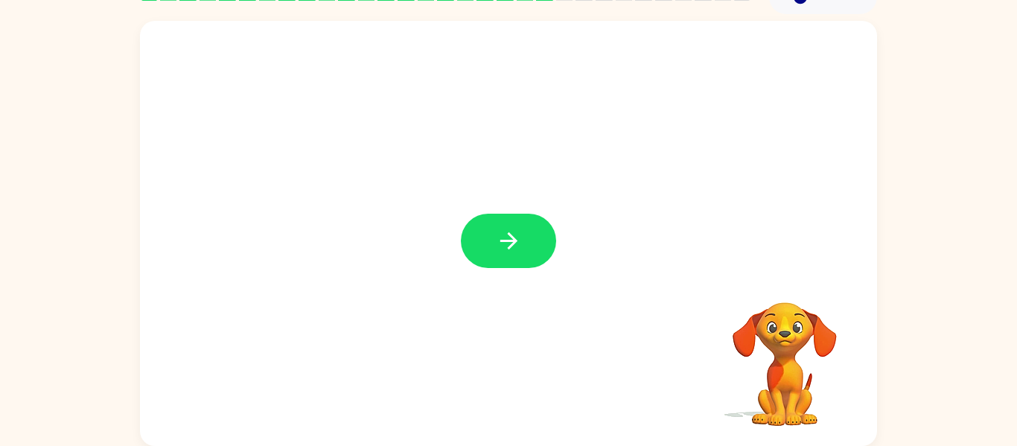
click at [505, 235] on icon "button" at bounding box center [509, 241] width 26 height 26
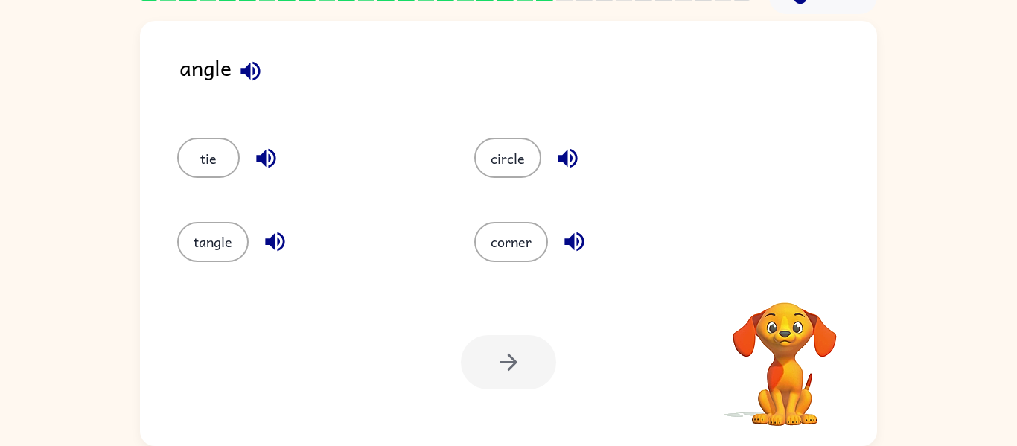
click at [250, 63] on icon "button" at bounding box center [250, 70] width 19 height 19
click at [258, 143] on button "button" at bounding box center [266, 158] width 38 height 38
click at [275, 235] on icon "button" at bounding box center [274, 241] width 19 height 19
click at [564, 147] on icon "button" at bounding box center [568, 158] width 26 height 26
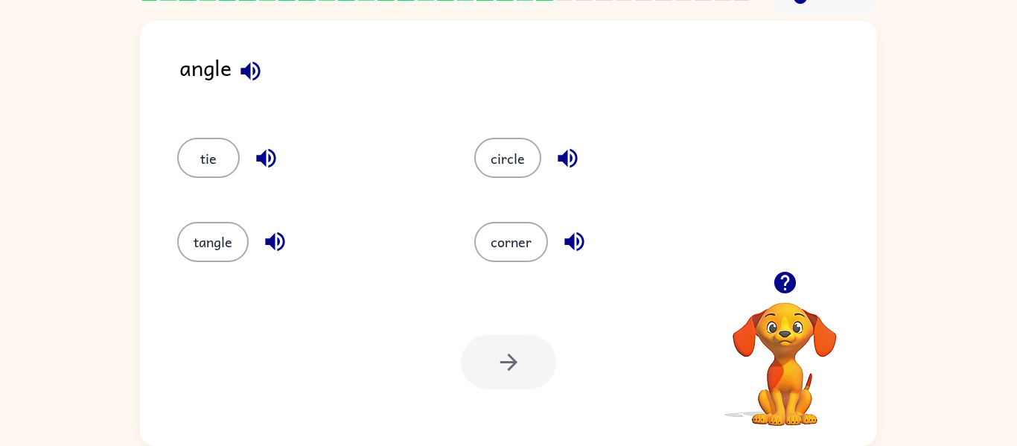
click at [578, 235] on icon "button" at bounding box center [573, 241] width 19 height 19
click at [511, 236] on button "corner" at bounding box center [511, 242] width 74 height 40
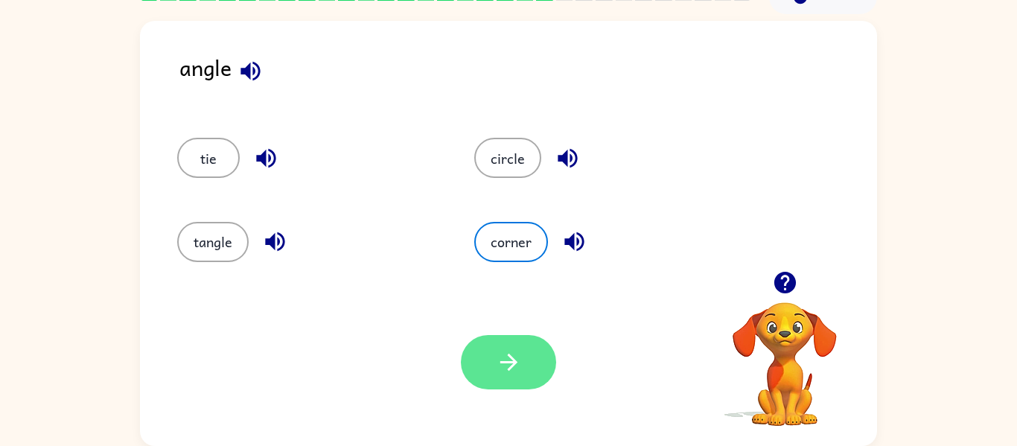
click at [509, 368] on icon "button" at bounding box center [508, 362] width 17 height 17
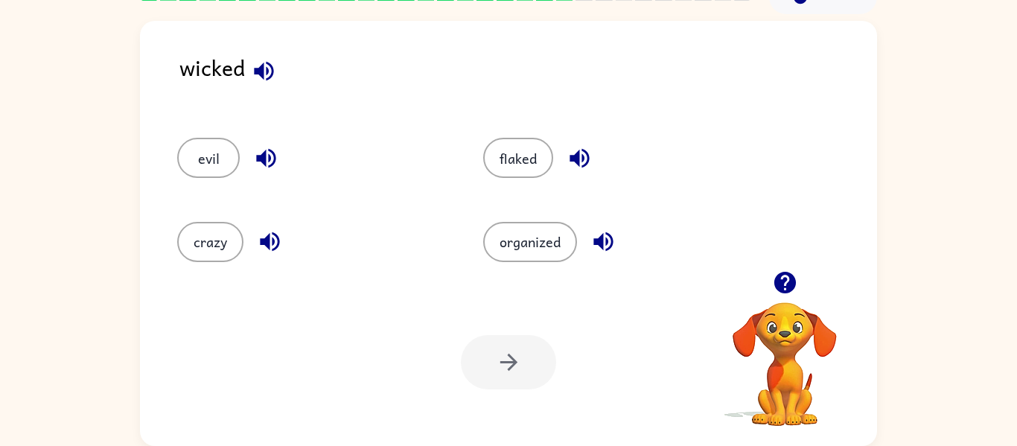
click at [263, 59] on icon "button" at bounding box center [264, 71] width 26 height 26
click at [270, 155] on icon "button" at bounding box center [265, 158] width 19 height 19
click at [271, 235] on icon "button" at bounding box center [270, 242] width 26 height 26
click at [576, 162] on icon "button" at bounding box center [579, 158] width 19 height 19
click at [598, 227] on button "button" at bounding box center [604, 242] width 38 height 38
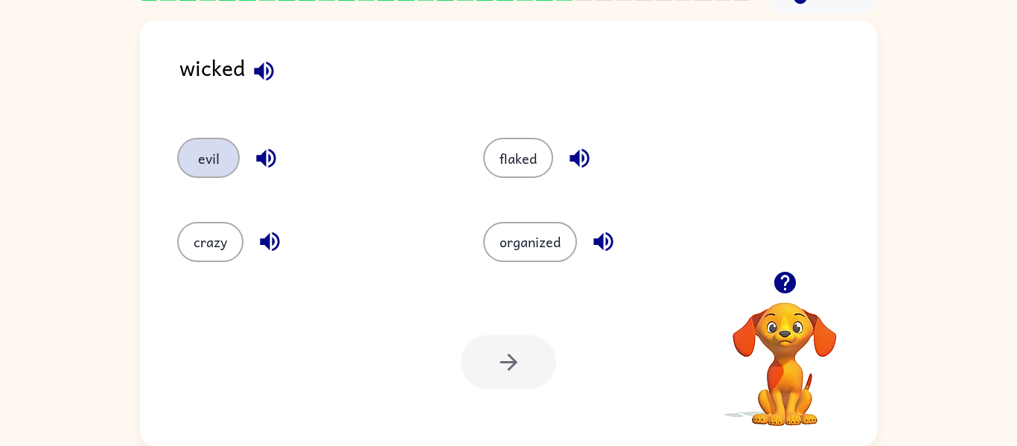
click at [182, 161] on button "evil" at bounding box center [208, 158] width 63 height 40
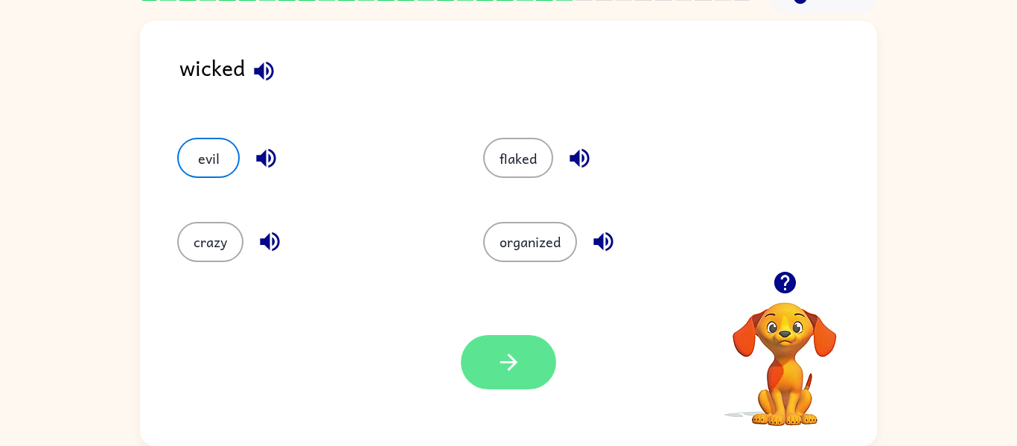
click at [491, 358] on button "button" at bounding box center [508, 362] width 95 height 54
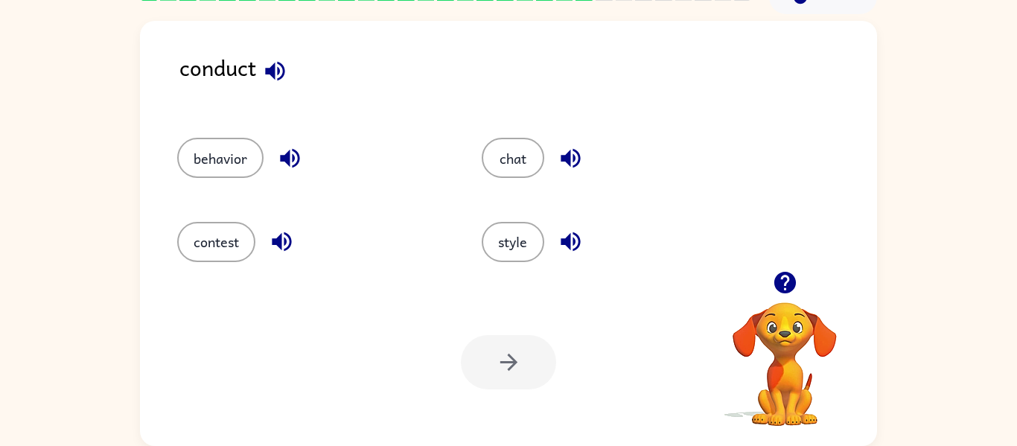
click at [269, 71] on icon "button" at bounding box center [274, 70] width 19 height 19
click at [290, 154] on icon "button" at bounding box center [290, 158] width 26 height 26
click at [276, 238] on icon "button" at bounding box center [282, 242] width 26 height 26
click at [569, 152] on icon "button" at bounding box center [570, 158] width 19 height 19
click at [569, 232] on icon "button" at bounding box center [571, 242] width 26 height 26
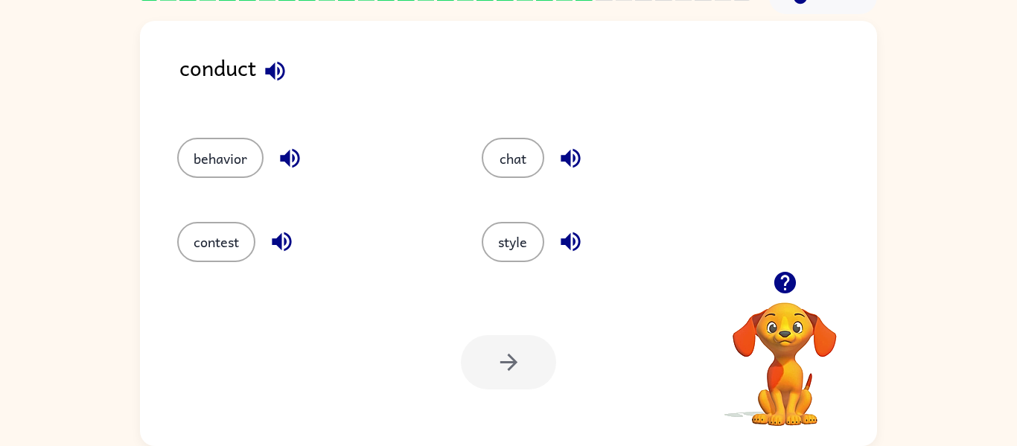
click at [270, 235] on icon "button" at bounding box center [282, 242] width 26 height 26
click at [285, 150] on icon "button" at bounding box center [290, 158] width 26 height 26
click at [223, 152] on button "behavior" at bounding box center [220, 158] width 86 height 40
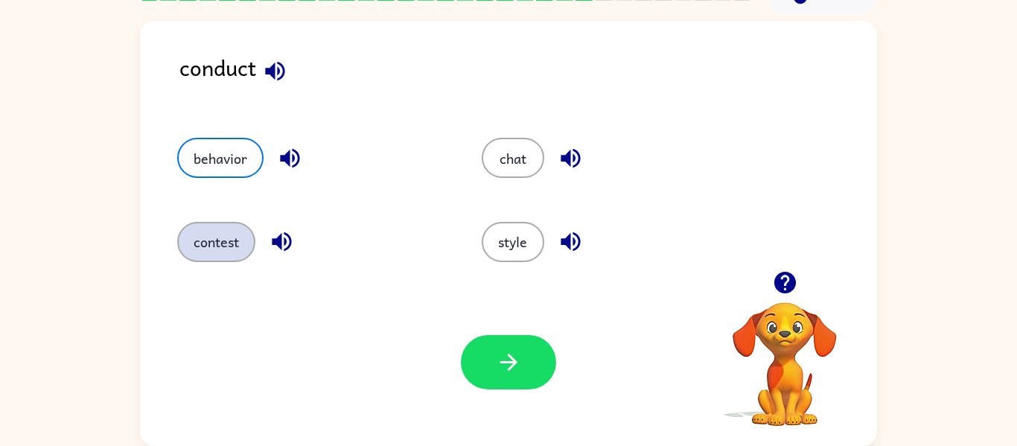
click at [220, 246] on button "contest" at bounding box center [216, 242] width 78 height 40
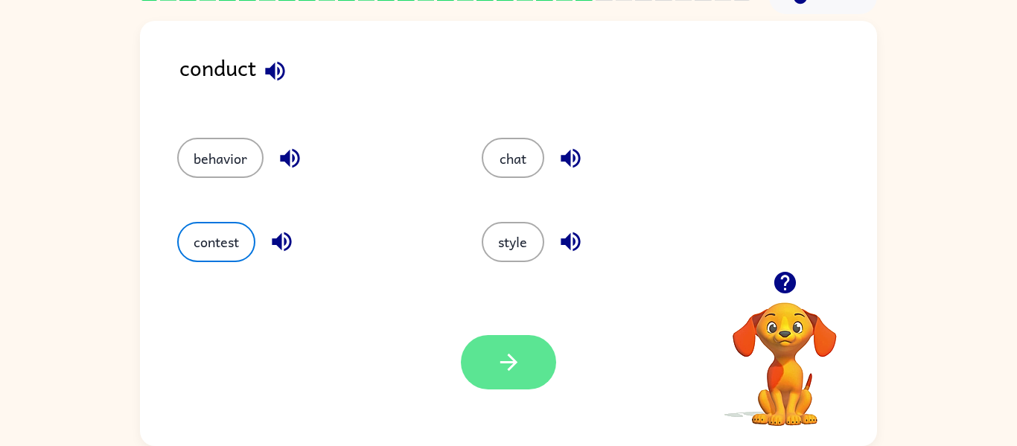
click at [504, 353] on icon "button" at bounding box center [509, 362] width 26 height 26
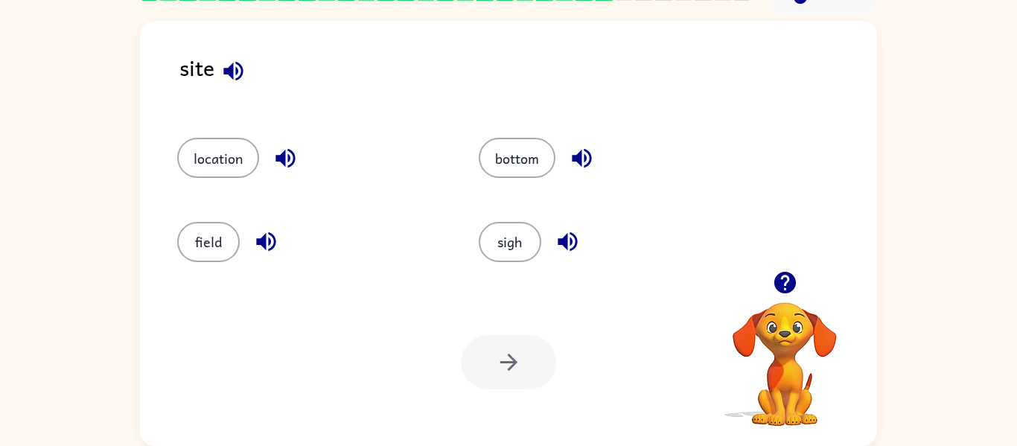
click at [236, 63] on icon "button" at bounding box center [232, 70] width 19 height 19
click at [287, 152] on icon "button" at bounding box center [286, 158] width 26 height 26
click at [260, 238] on icon "button" at bounding box center [266, 242] width 26 height 26
click at [580, 152] on icon "button" at bounding box center [581, 158] width 19 height 19
click at [568, 239] on icon "button" at bounding box center [568, 242] width 26 height 26
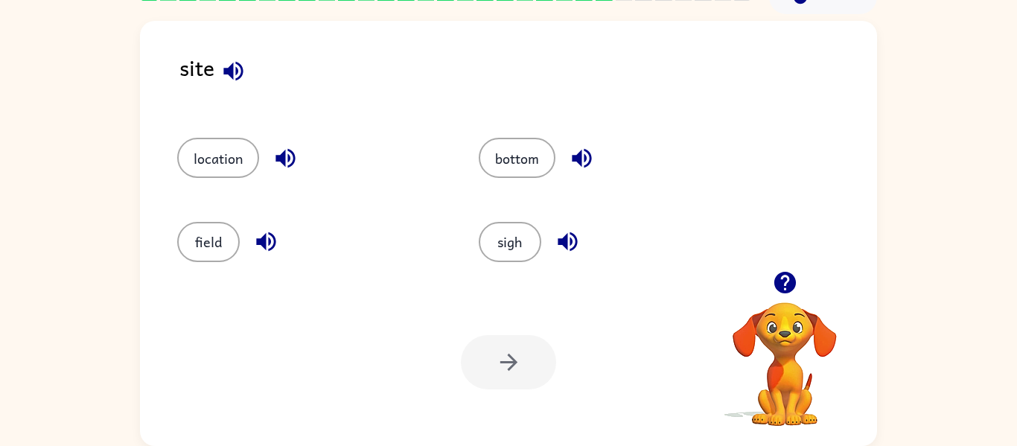
click at [286, 152] on icon "button" at bounding box center [285, 158] width 19 height 19
click at [240, 148] on button "location" at bounding box center [218, 158] width 82 height 40
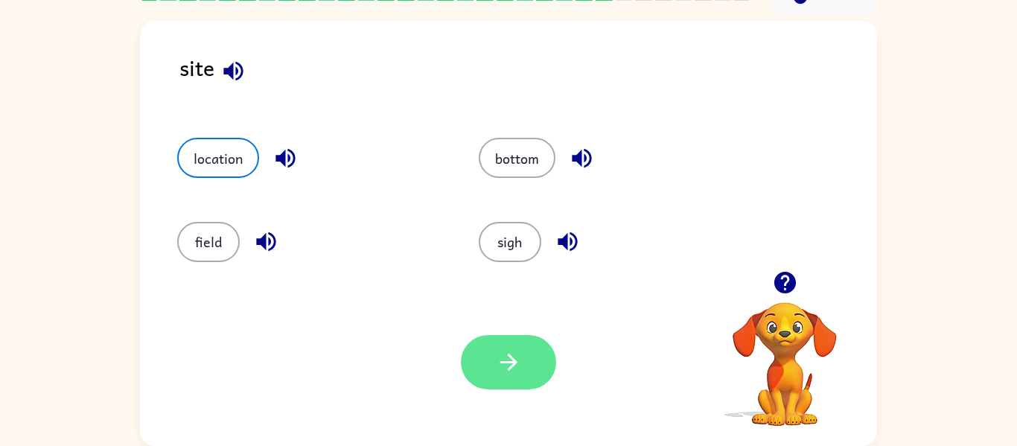
click at [493, 344] on button "button" at bounding box center [508, 362] width 95 height 54
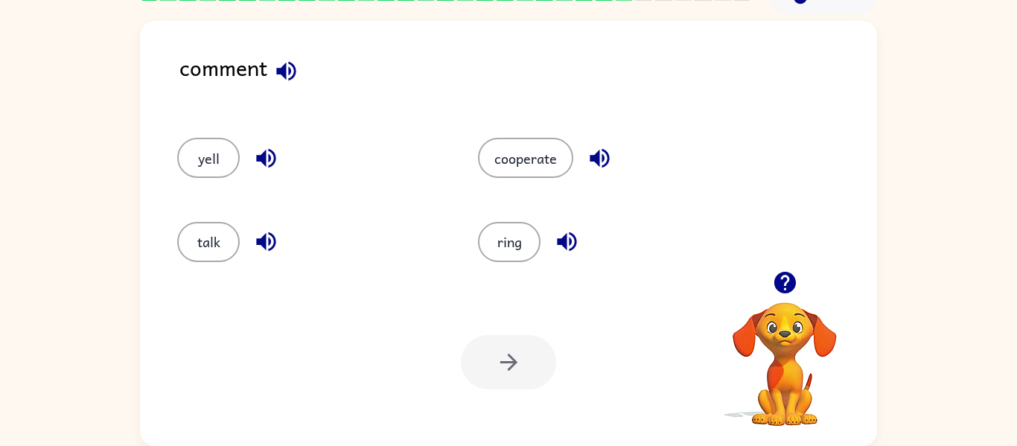
click at [280, 63] on icon "button" at bounding box center [286, 71] width 26 height 26
click at [266, 156] on icon "button" at bounding box center [266, 158] width 26 height 26
click at [261, 243] on icon "button" at bounding box center [265, 241] width 19 height 19
click at [599, 153] on icon "button" at bounding box center [599, 158] width 19 height 19
click at [565, 233] on icon "button" at bounding box center [567, 242] width 26 height 26
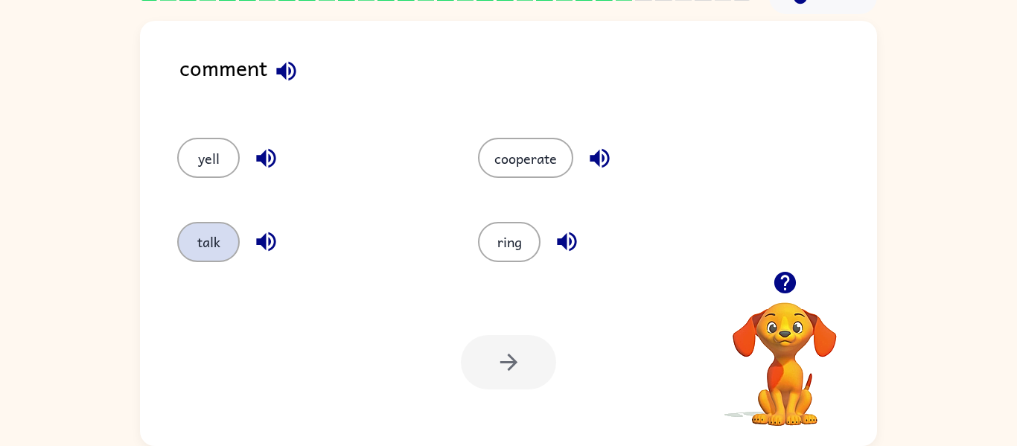
click at [220, 230] on button "talk" at bounding box center [208, 242] width 63 height 40
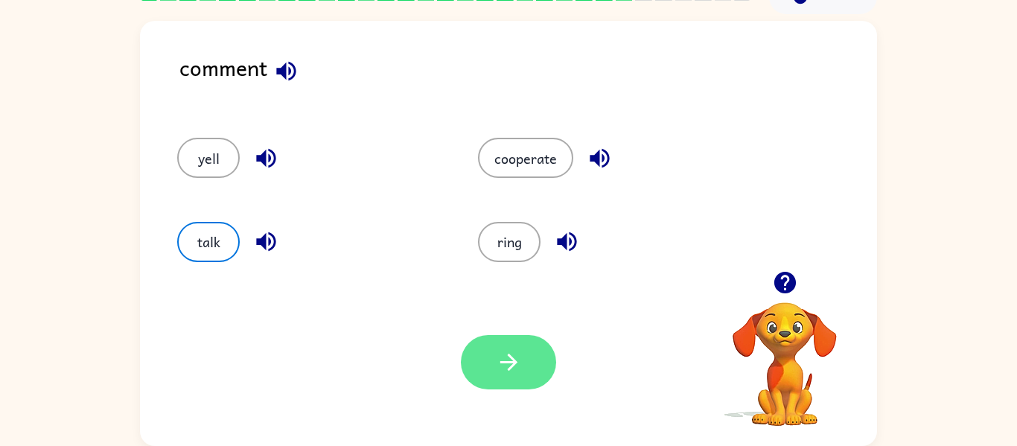
click at [500, 364] on icon "button" at bounding box center [509, 362] width 26 height 26
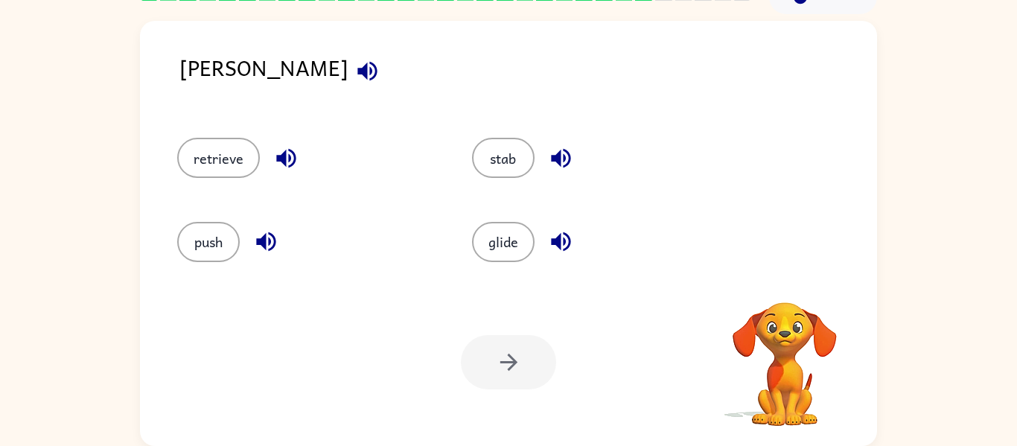
click at [348, 56] on button "button" at bounding box center [367, 71] width 38 height 38
click at [357, 68] on icon "button" at bounding box center [366, 70] width 19 height 19
click at [283, 148] on icon "button" at bounding box center [286, 158] width 26 height 26
click at [267, 237] on icon "button" at bounding box center [266, 242] width 26 height 26
click at [558, 150] on icon "button" at bounding box center [561, 158] width 26 height 26
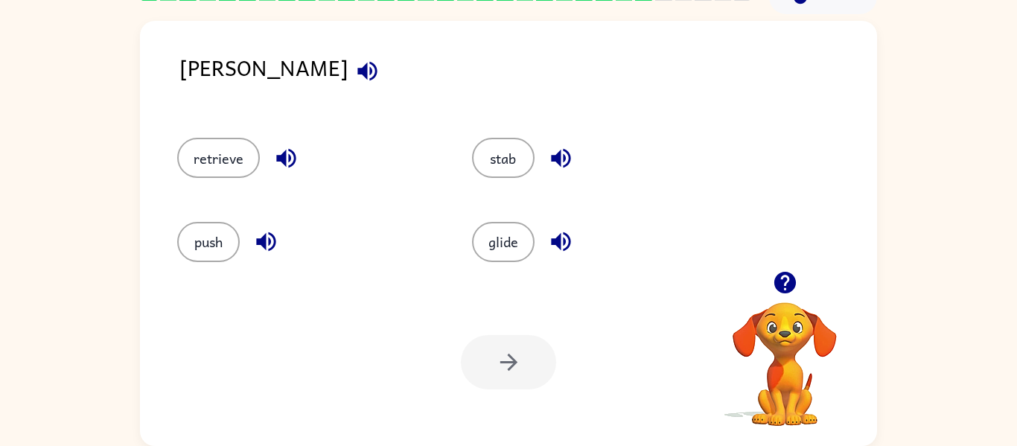
click at [564, 243] on icon "button" at bounding box center [560, 241] width 19 height 19
click at [222, 145] on button "retrieve" at bounding box center [218, 158] width 83 height 40
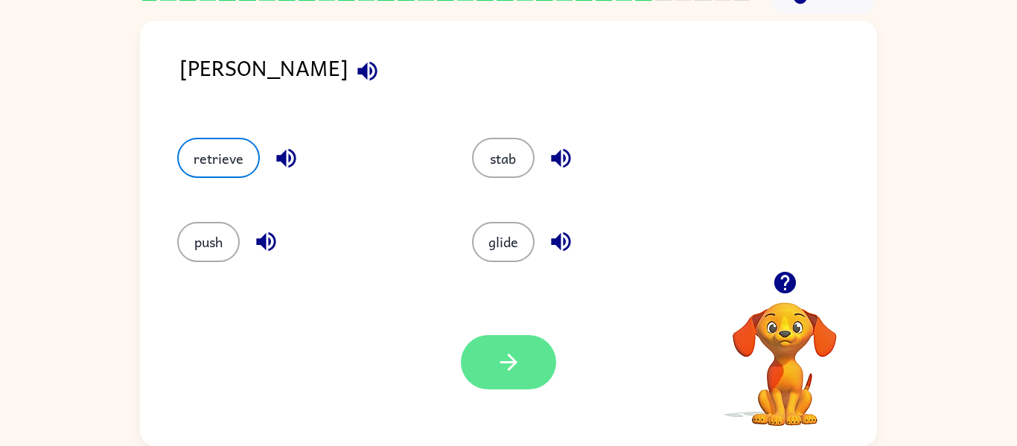
click at [481, 348] on button "button" at bounding box center [508, 362] width 95 height 54
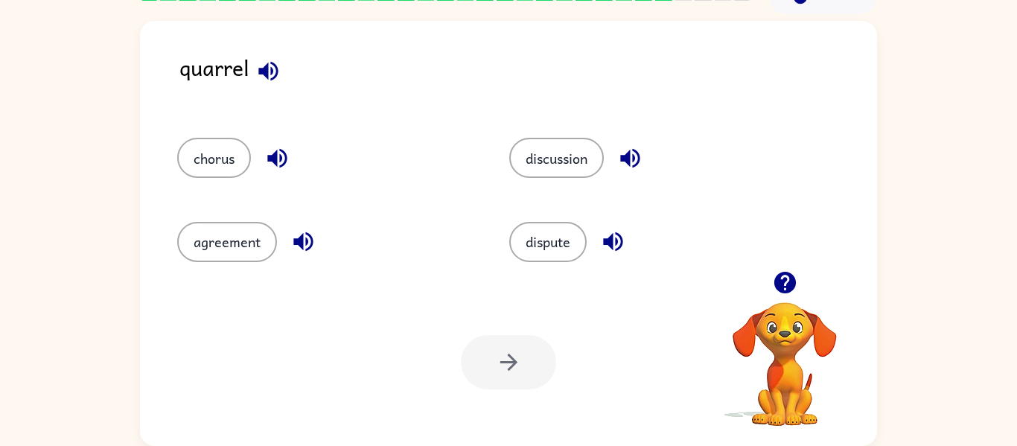
click at [263, 65] on icon "button" at bounding box center [268, 71] width 26 height 26
click at [282, 147] on icon "button" at bounding box center [277, 158] width 26 height 26
click at [299, 227] on button "button" at bounding box center [303, 242] width 38 height 38
click at [614, 234] on icon "button" at bounding box center [613, 242] width 26 height 26
click at [625, 153] on icon "button" at bounding box center [630, 158] width 26 height 26
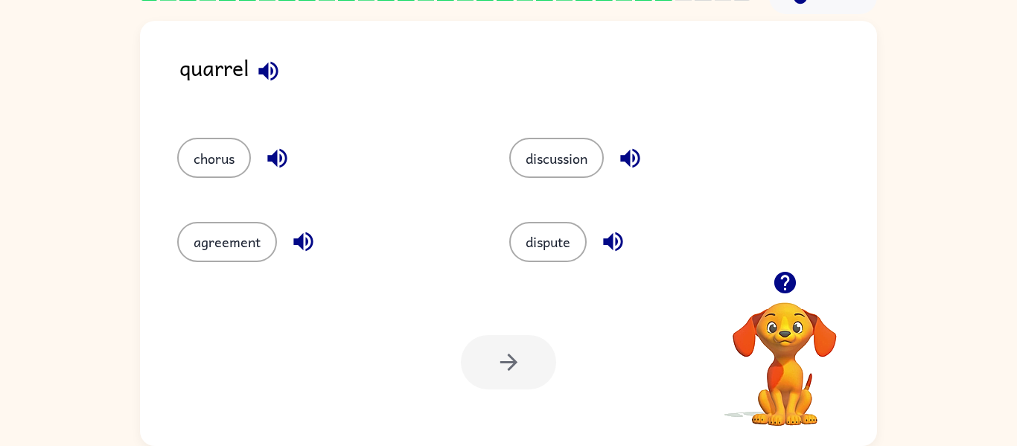
click at [269, 65] on icon "button" at bounding box center [268, 71] width 26 height 26
click at [276, 153] on icon "button" at bounding box center [276, 158] width 19 height 19
click at [299, 238] on icon "button" at bounding box center [302, 241] width 19 height 19
click at [631, 150] on icon "button" at bounding box center [630, 158] width 26 height 26
click at [622, 231] on icon "button" at bounding box center [613, 242] width 26 height 26
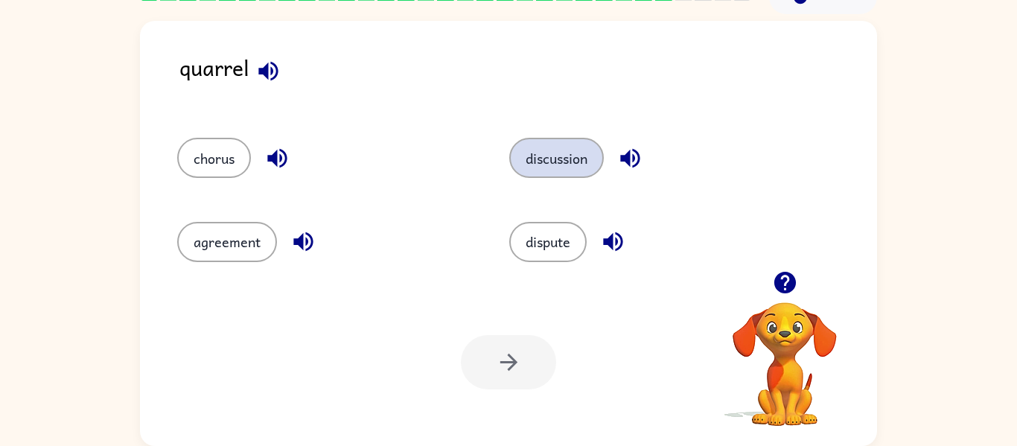
click at [548, 160] on button "discussion" at bounding box center [556, 158] width 95 height 40
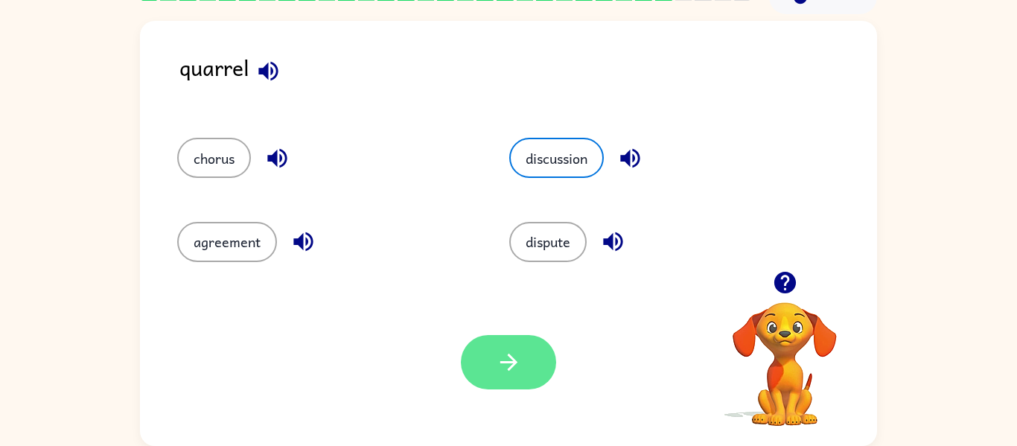
click at [510, 362] on icon "button" at bounding box center [508, 362] width 17 height 17
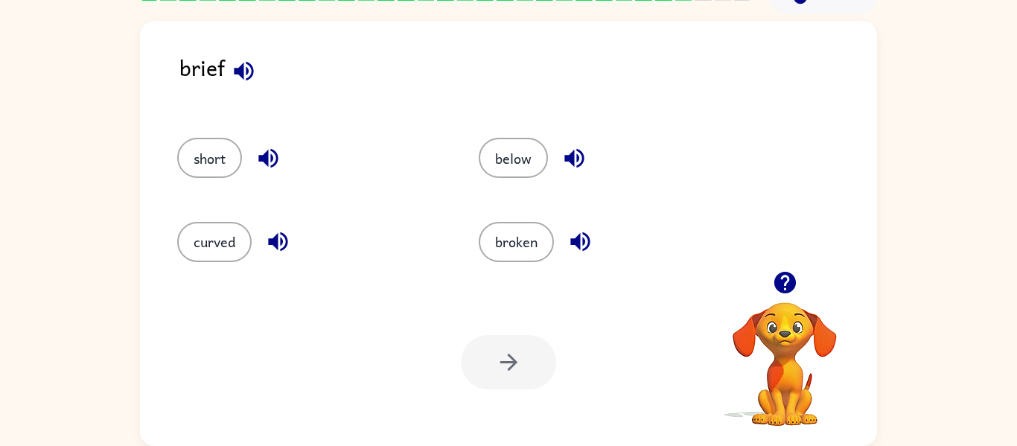
click at [246, 65] on icon "button" at bounding box center [244, 71] width 26 height 26
click at [272, 143] on button "button" at bounding box center [268, 158] width 38 height 38
click at [276, 238] on icon "button" at bounding box center [277, 241] width 19 height 19
click at [563, 161] on icon "button" at bounding box center [574, 158] width 26 height 26
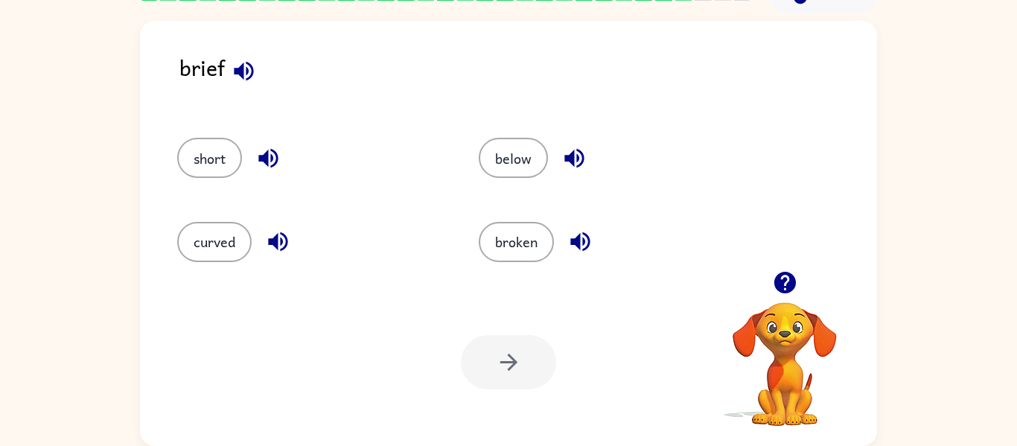
click at [589, 234] on icon "button" at bounding box center [580, 242] width 26 height 26
click at [209, 144] on button "short" at bounding box center [209, 158] width 65 height 40
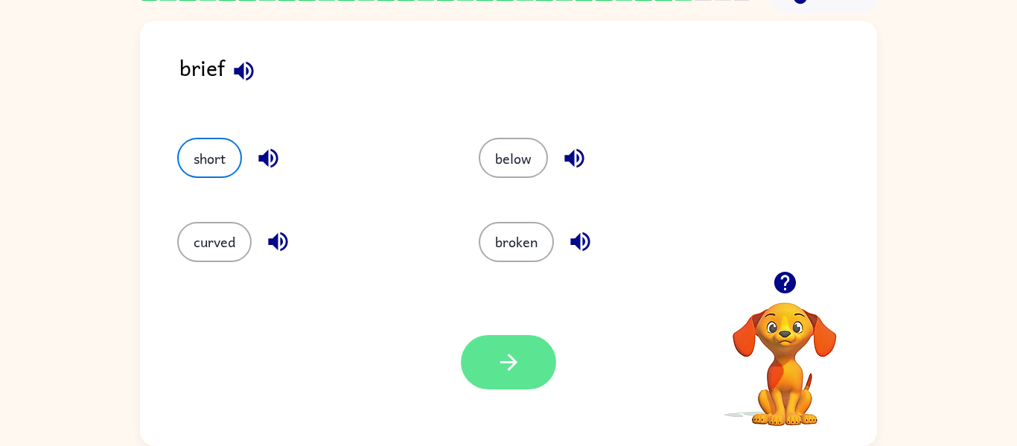
click at [496, 359] on icon "button" at bounding box center [509, 362] width 26 height 26
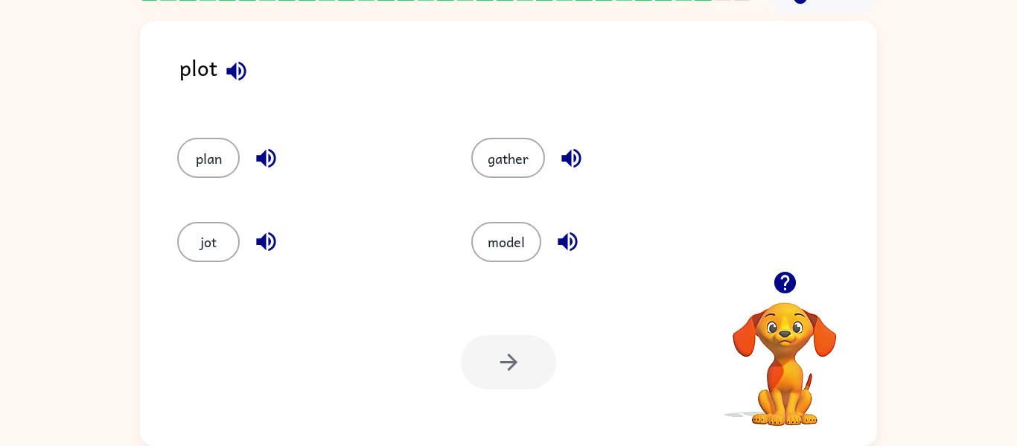
click at [235, 69] on icon "button" at bounding box center [235, 70] width 19 height 19
click at [263, 159] on icon "button" at bounding box center [265, 158] width 19 height 19
click at [270, 244] on icon "button" at bounding box center [265, 241] width 19 height 19
click at [570, 150] on icon "button" at bounding box center [570, 158] width 19 height 19
click at [562, 248] on icon "button" at bounding box center [568, 242] width 26 height 26
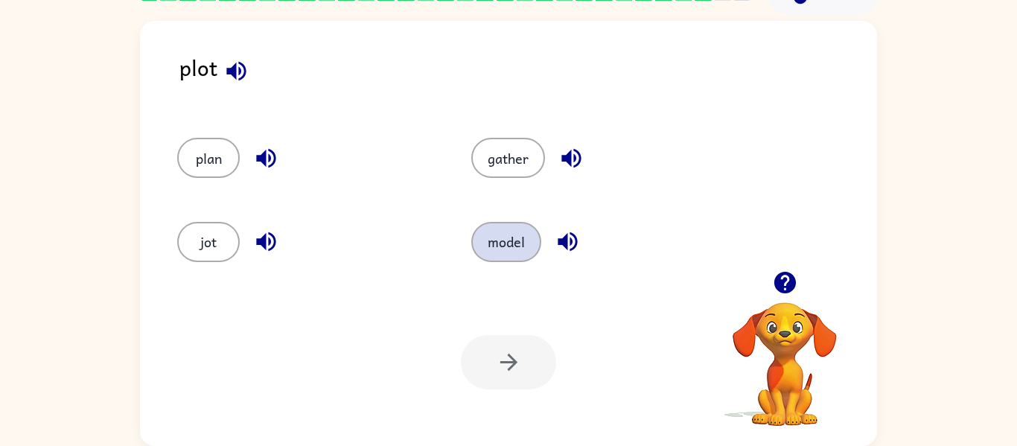
click at [512, 237] on button "model" at bounding box center [506, 242] width 70 height 40
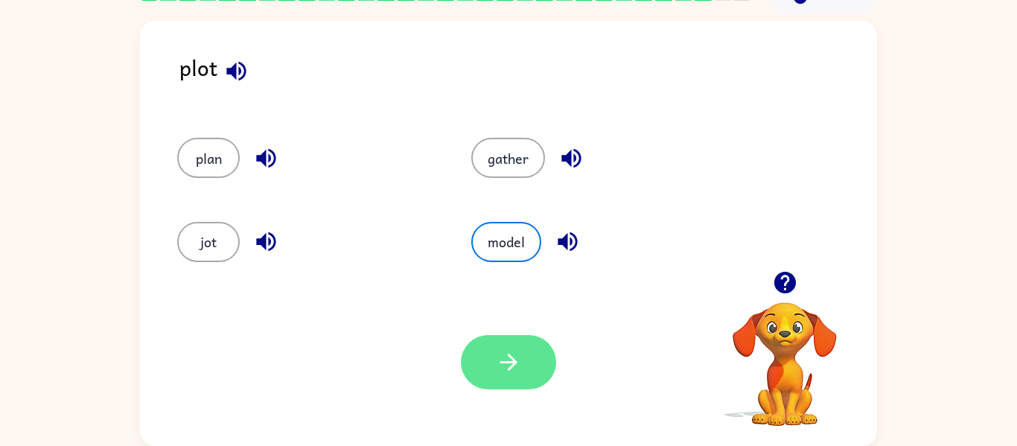
click at [511, 363] on icon "button" at bounding box center [509, 362] width 26 height 26
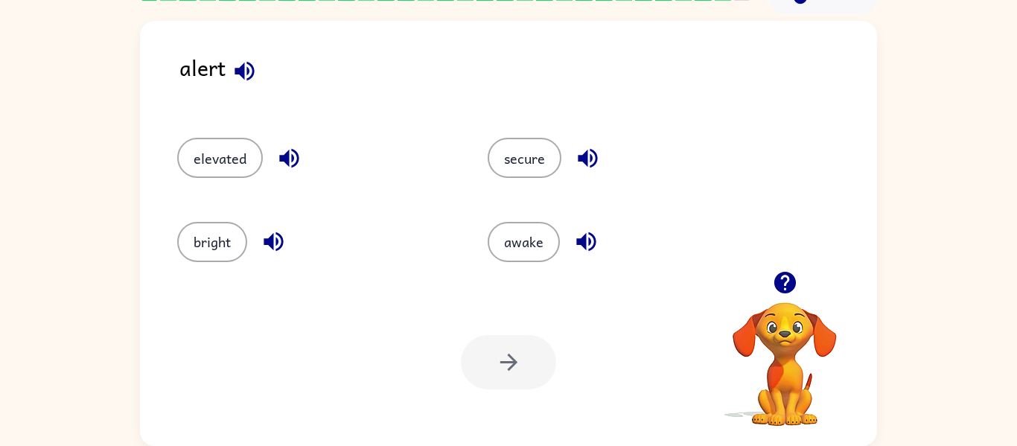
click at [232, 61] on icon "button" at bounding box center [245, 71] width 26 height 26
click at [293, 145] on icon "button" at bounding box center [289, 158] width 26 height 26
click at [279, 227] on button "button" at bounding box center [274, 242] width 38 height 38
click at [570, 154] on button "button" at bounding box center [588, 158] width 38 height 38
click at [586, 229] on icon "button" at bounding box center [586, 242] width 26 height 26
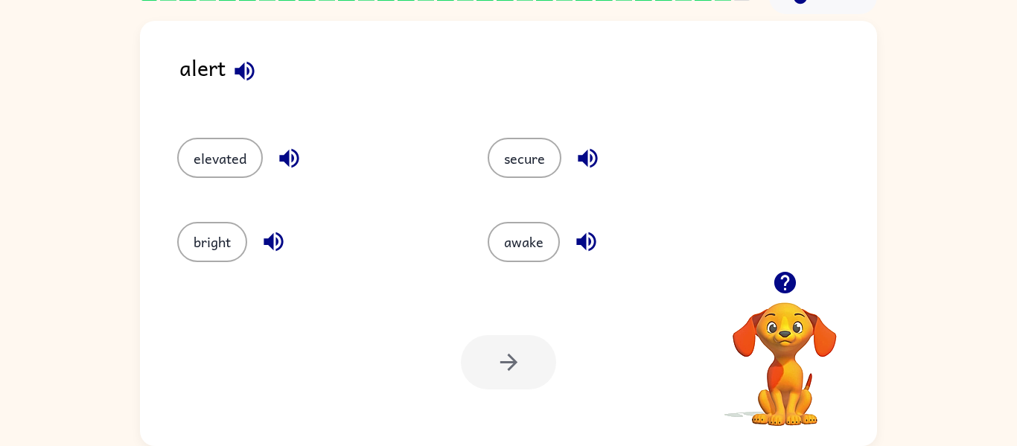
click at [528, 131] on div "secure" at bounding box center [614, 150] width 311 height 83
click at [503, 147] on button "secure" at bounding box center [525, 158] width 74 height 40
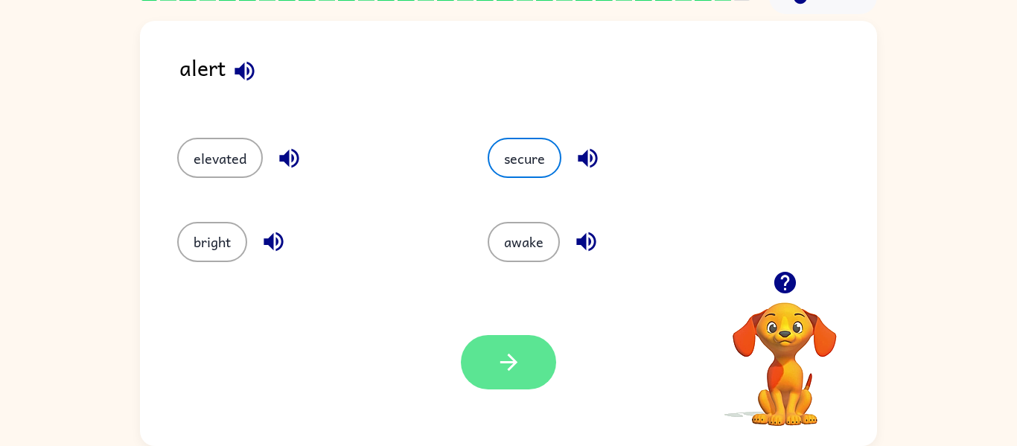
click at [510, 353] on icon "button" at bounding box center [509, 362] width 26 height 26
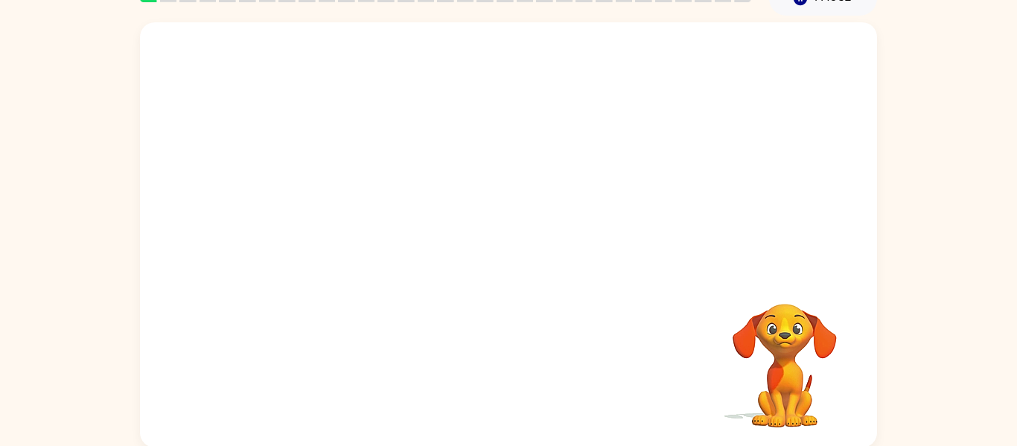
scroll to position [77, 0]
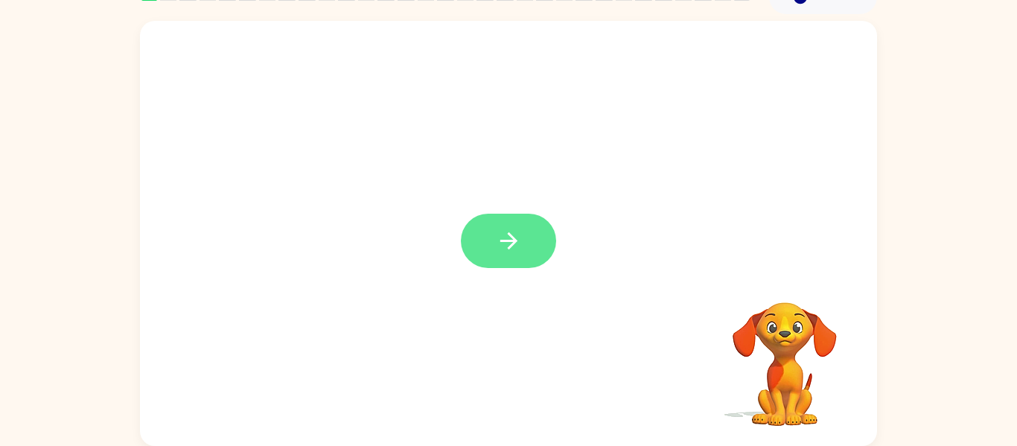
click at [529, 224] on button "button" at bounding box center [508, 241] width 95 height 54
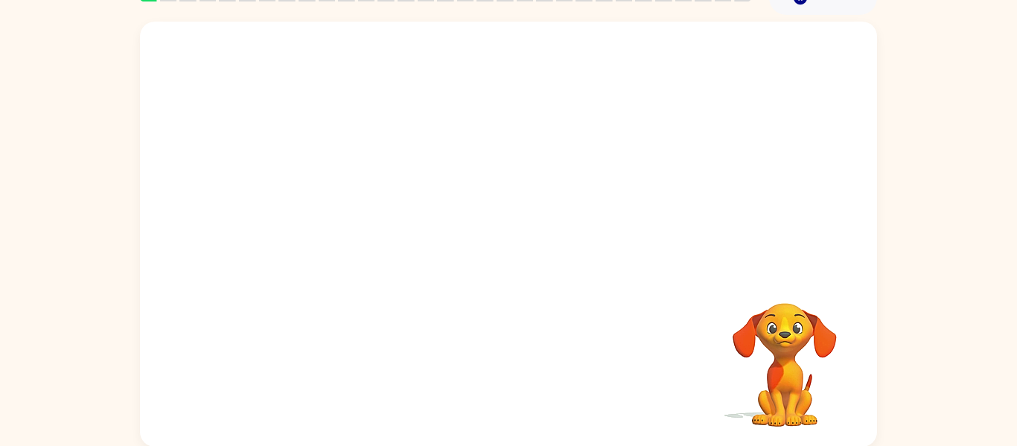
scroll to position [77, 0]
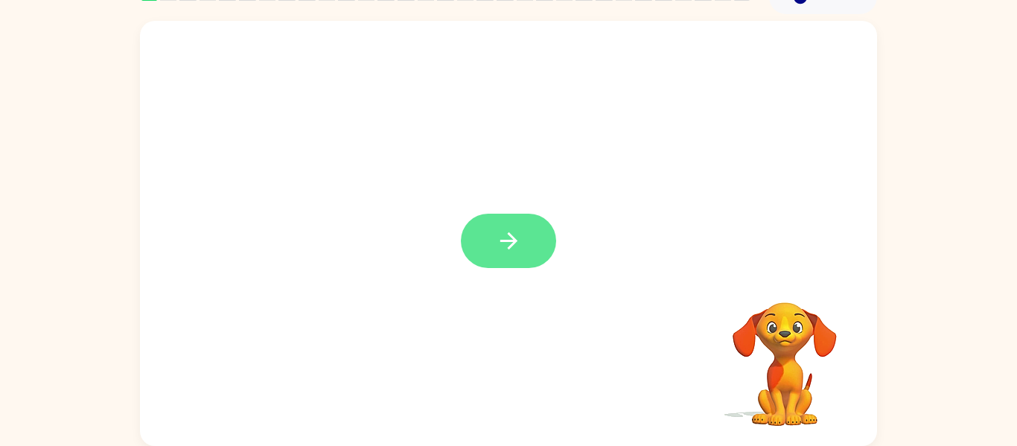
click at [503, 235] on icon "button" at bounding box center [509, 241] width 26 height 26
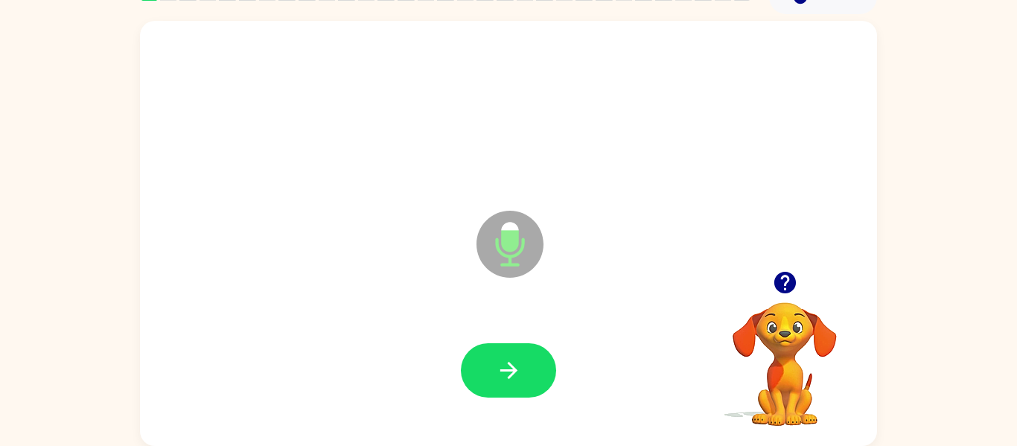
click at [503, 235] on icon "Microphone The Microphone is here when it is your turn to talk" at bounding box center [584, 263] width 223 height 112
click at [485, 348] on button "button" at bounding box center [508, 370] width 95 height 54
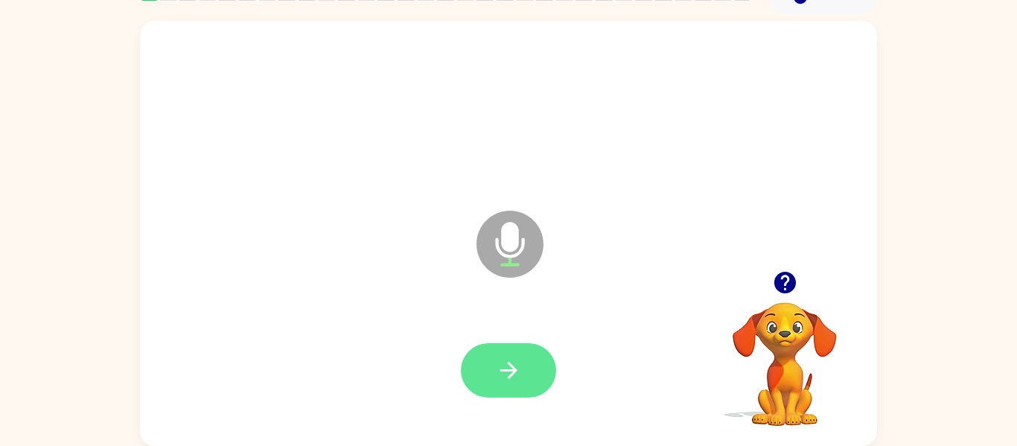
click at [490, 359] on button "button" at bounding box center [508, 370] width 95 height 54
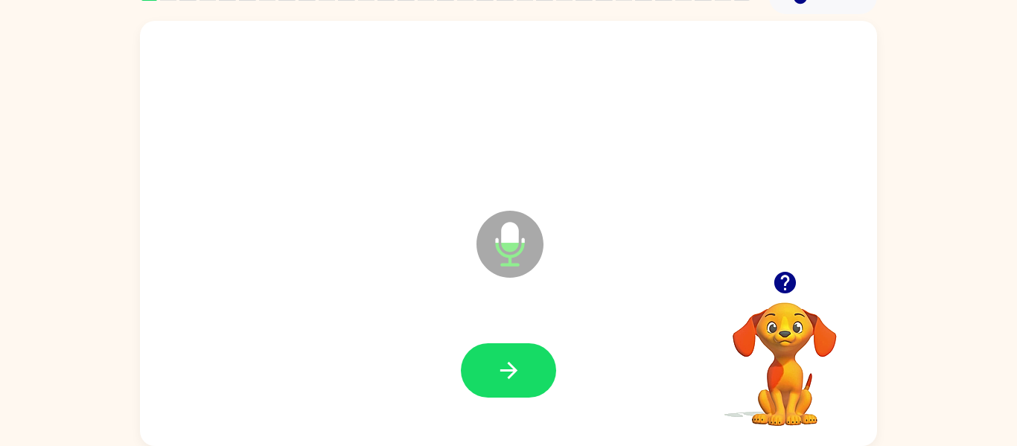
click at [490, 359] on button "button" at bounding box center [508, 370] width 95 height 54
click at [778, 277] on icon "button" at bounding box center [785, 283] width 22 height 22
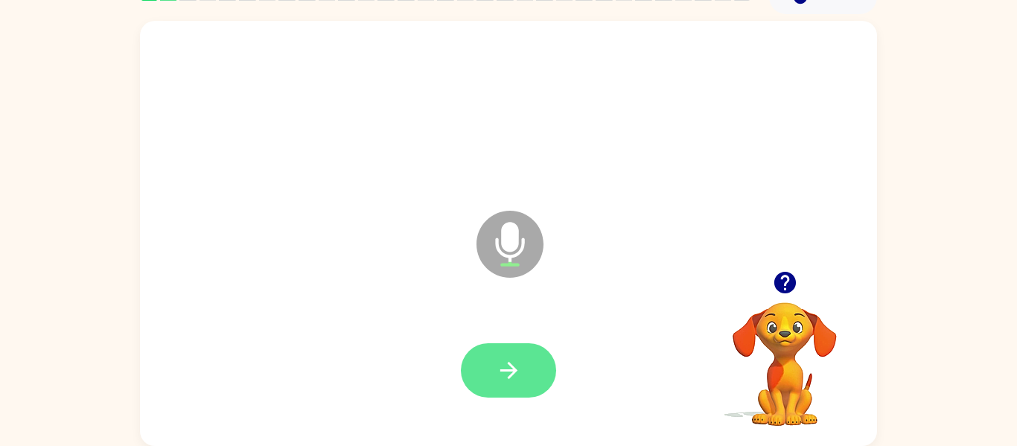
click at [510, 361] on icon "button" at bounding box center [509, 370] width 26 height 26
click at [779, 272] on icon "button" at bounding box center [785, 283] width 26 height 26
click at [522, 373] on button "button" at bounding box center [508, 370] width 95 height 54
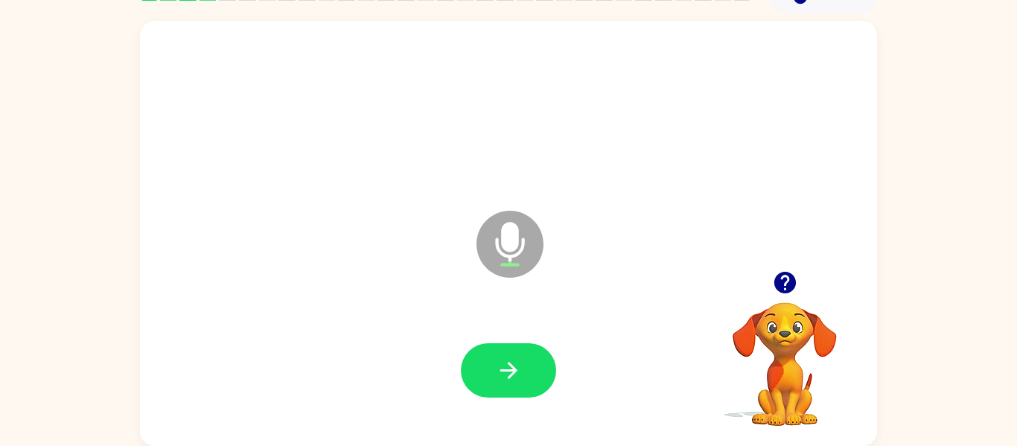
click at [522, 373] on button "button" at bounding box center [508, 370] width 95 height 54
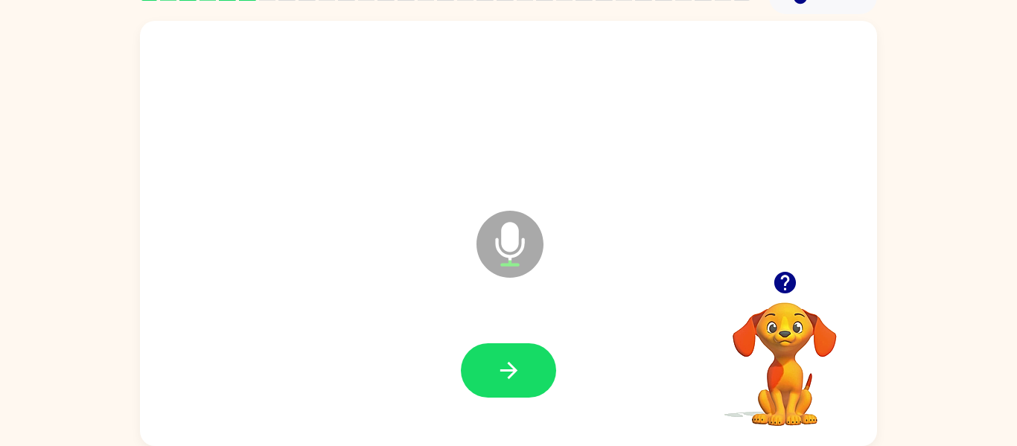
click at [522, 373] on button "button" at bounding box center [508, 370] width 95 height 54
click at [784, 282] on icon "button" at bounding box center [785, 283] width 22 height 22
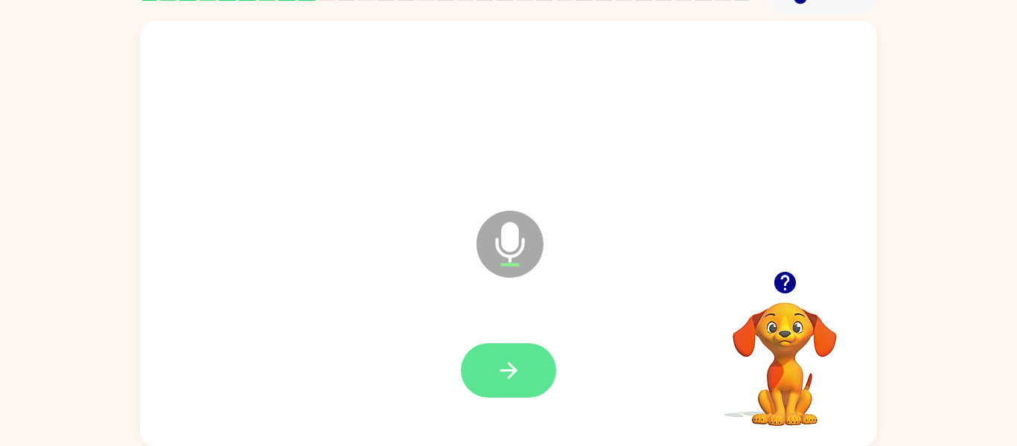
click at [489, 357] on button "button" at bounding box center [508, 370] width 95 height 54
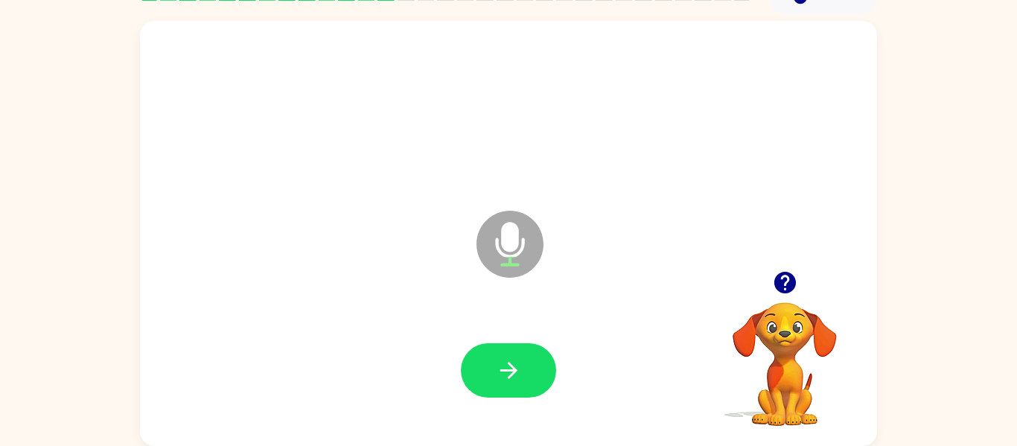
click at [489, 357] on button "button" at bounding box center [508, 370] width 95 height 54
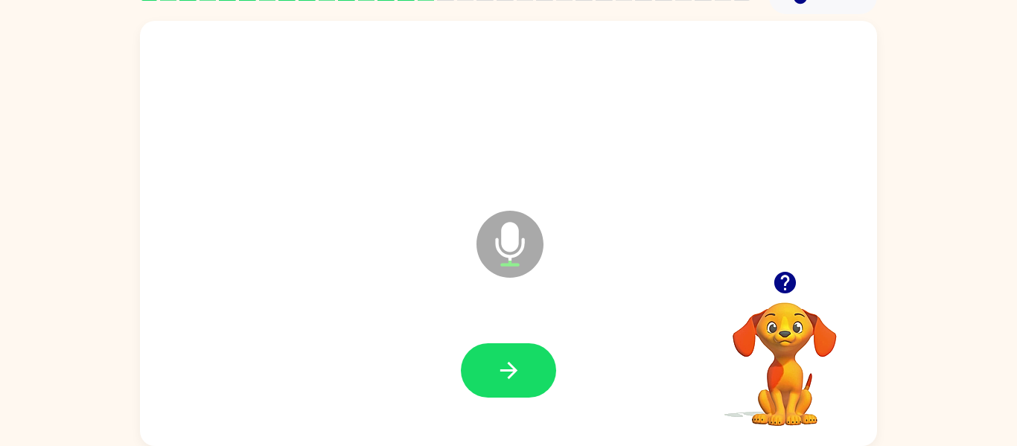
click at [489, 357] on button "button" at bounding box center [508, 370] width 95 height 54
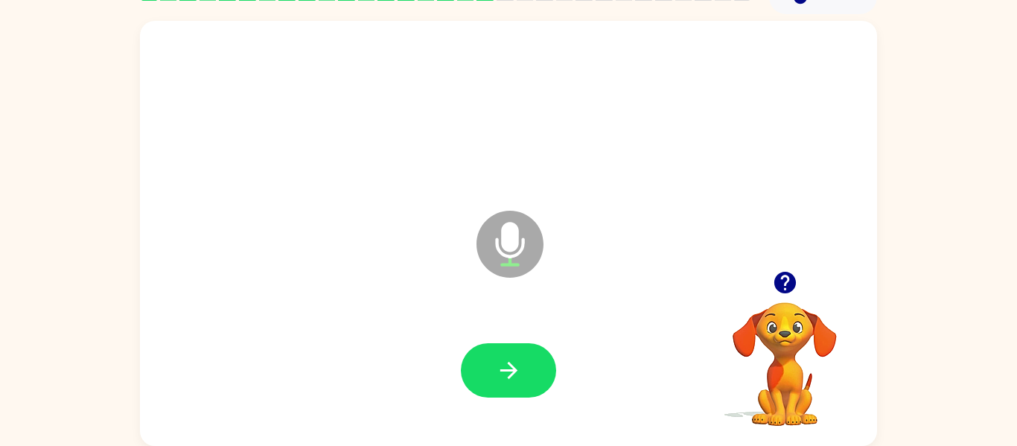
click at [489, 357] on button "button" at bounding box center [508, 370] width 95 height 54
click at [777, 291] on icon "button" at bounding box center [785, 283] width 26 height 26
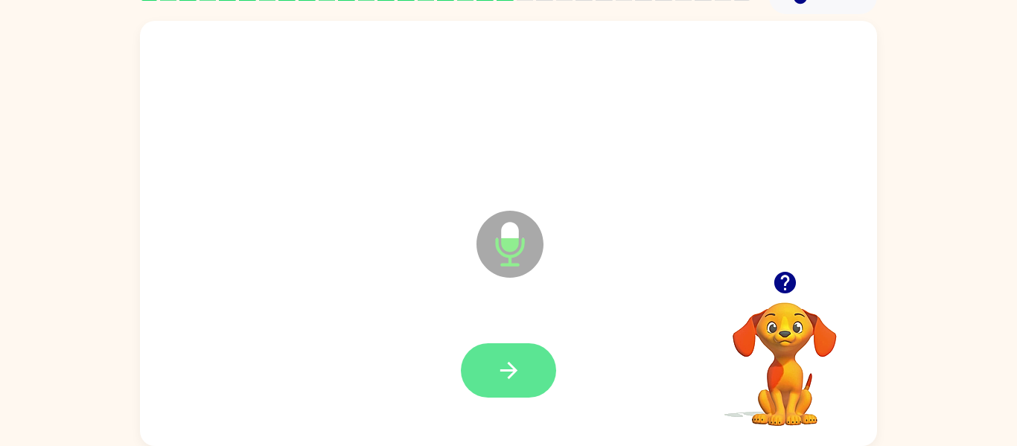
click at [514, 378] on icon "button" at bounding box center [509, 370] width 26 height 26
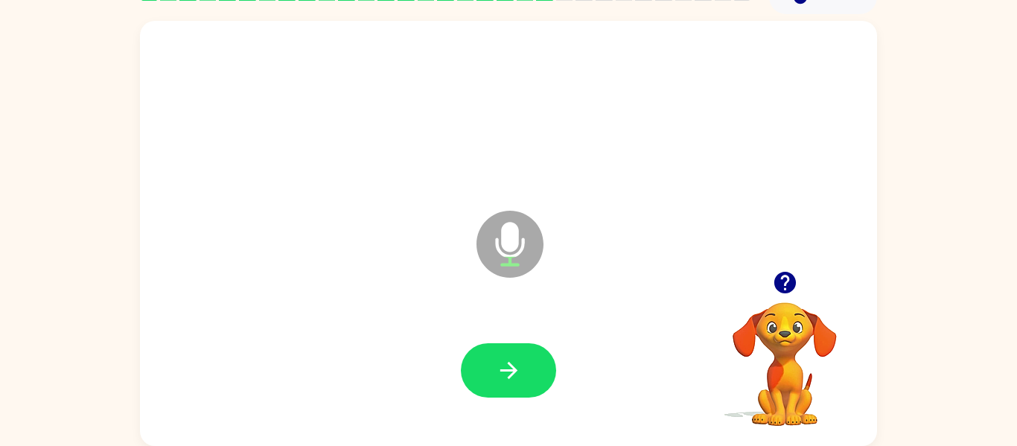
click at [514, 378] on icon "button" at bounding box center [509, 370] width 26 height 26
click at [777, 285] on icon "button" at bounding box center [785, 283] width 22 height 22
click at [536, 343] on button "button" at bounding box center [508, 370] width 95 height 54
click at [487, 360] on button "button" at bounding box center [508, 370] width 95 height 54
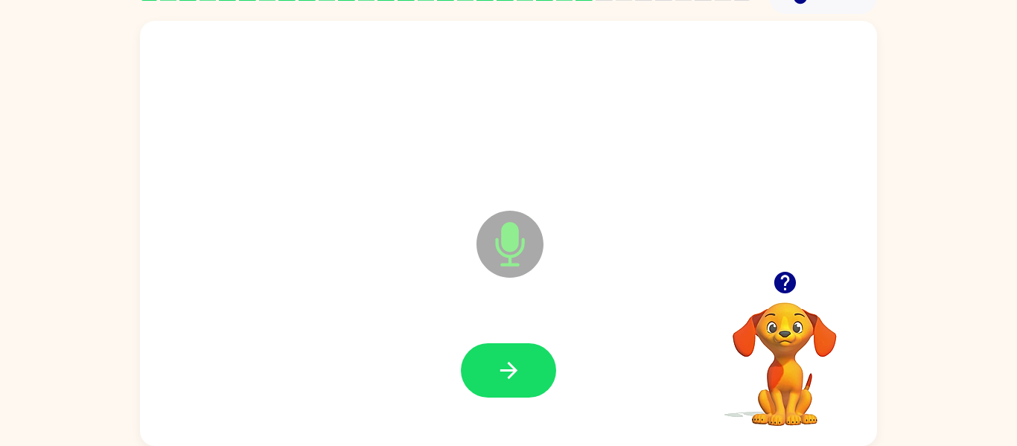
click at [487, 360] on button "button" at bounding box center [508, 370] width 95 height 54
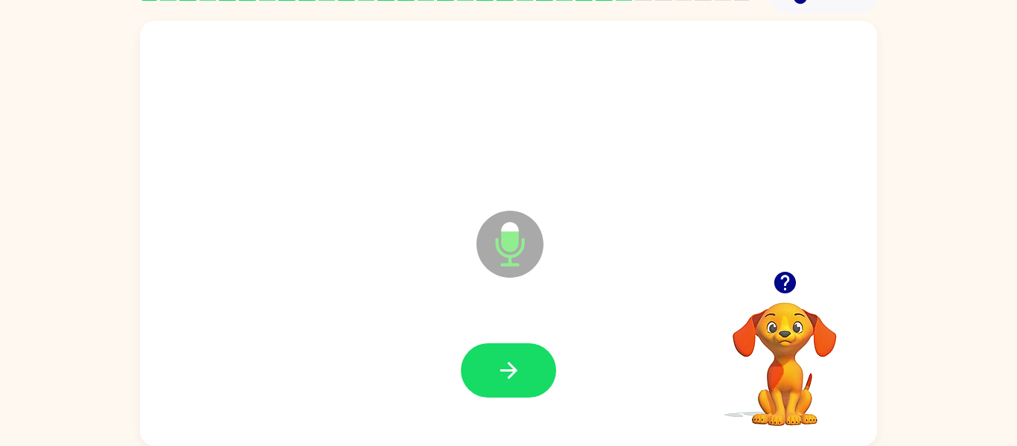
click at [487, 360] on button "button" at bounding box center [508, 370] width 95 height 54
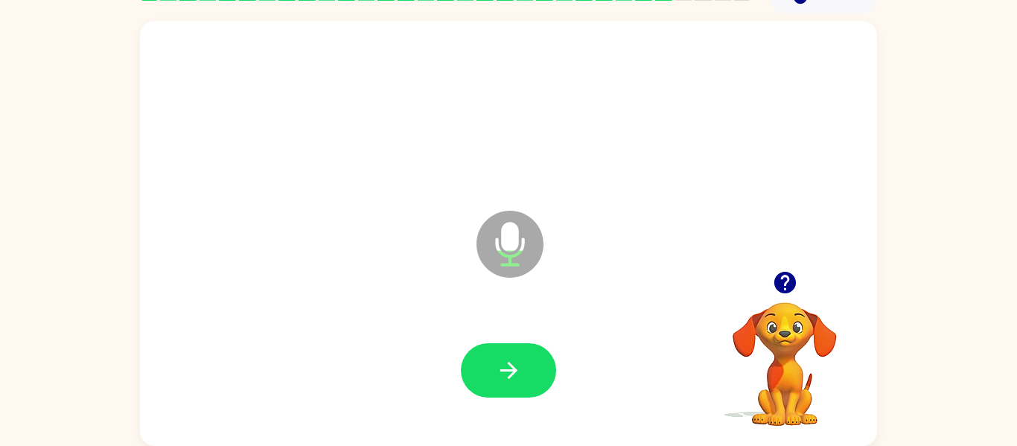
click at [487, 360] on button "button" at bounding box center [508, 370] width 95 height 54
click at [783, 278] on icon "button" at bounding box center [785, 283] width 22 height 22
click at [519, 365] on icon "button" at bounding box center [509, 370] width 26 height 26
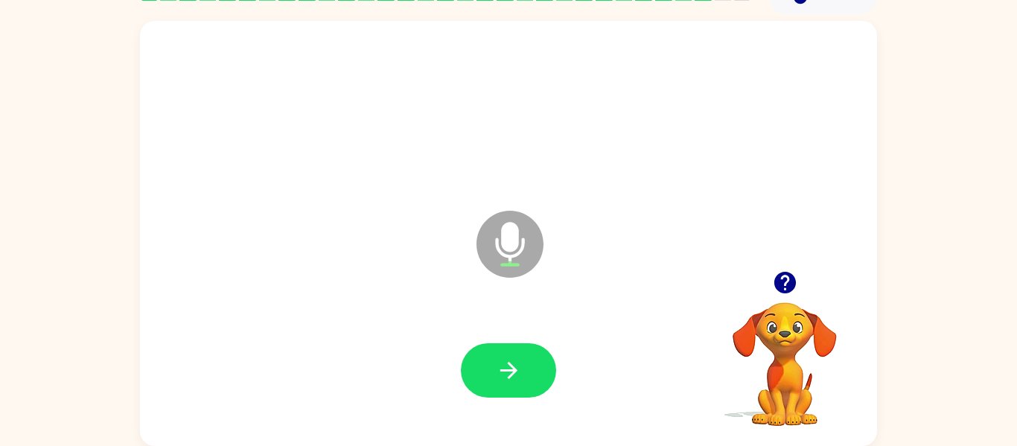
click at [789, 278] on icon "button" at bounding box center [785, 283] width 22 height 22
click at [492, 369] on button "button" at bounding box center [508, 370] width 95 height 54
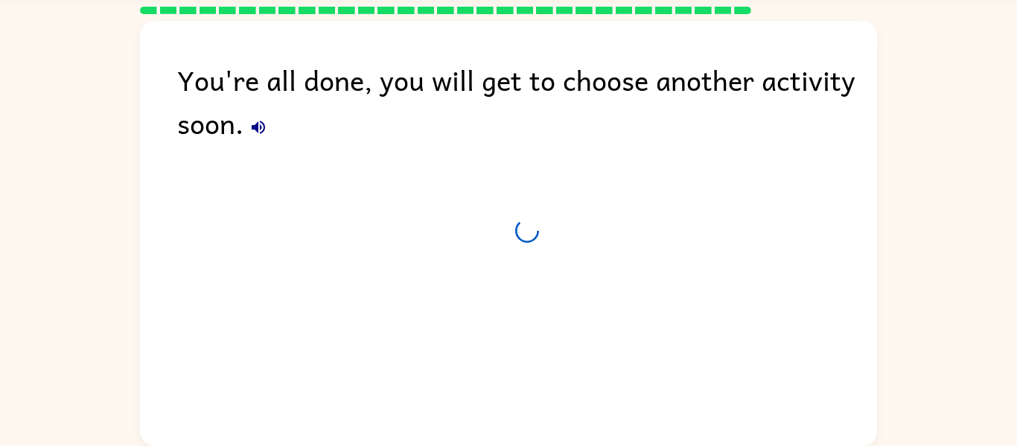
scroll to position [51, 0]
